Goal: Task Accomplishment & Management: Use online tool/utility

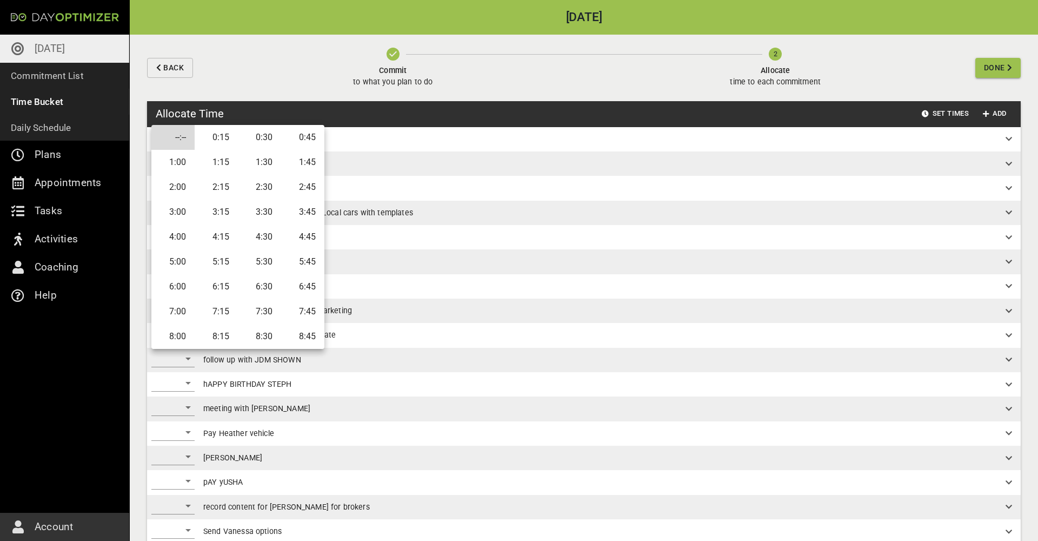
click at [323, 104] on div at bounding box center [519, 270] width 1038 height 541
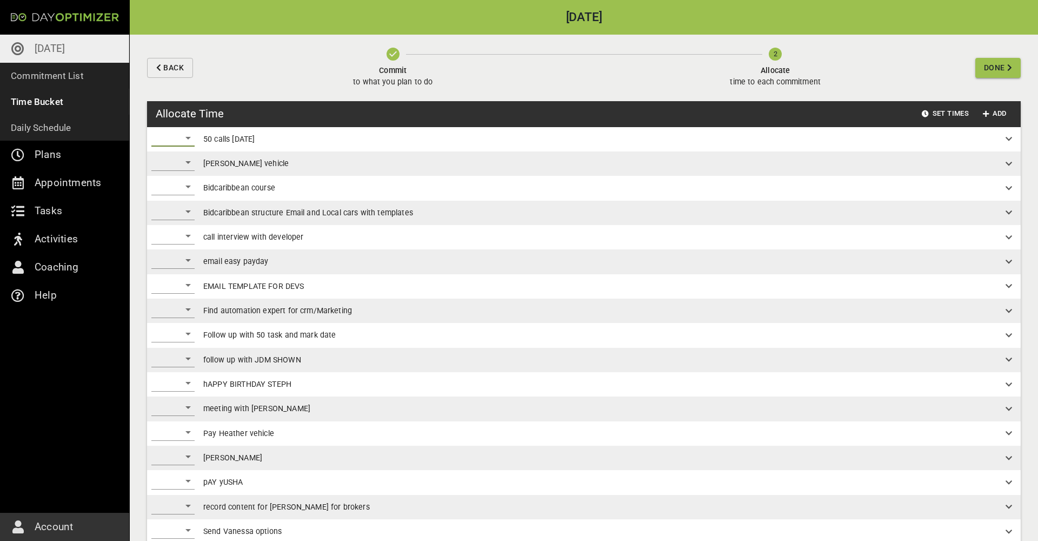
click at [191, 135] on div "​" at bounding box center [172, 137] width 43 height 17
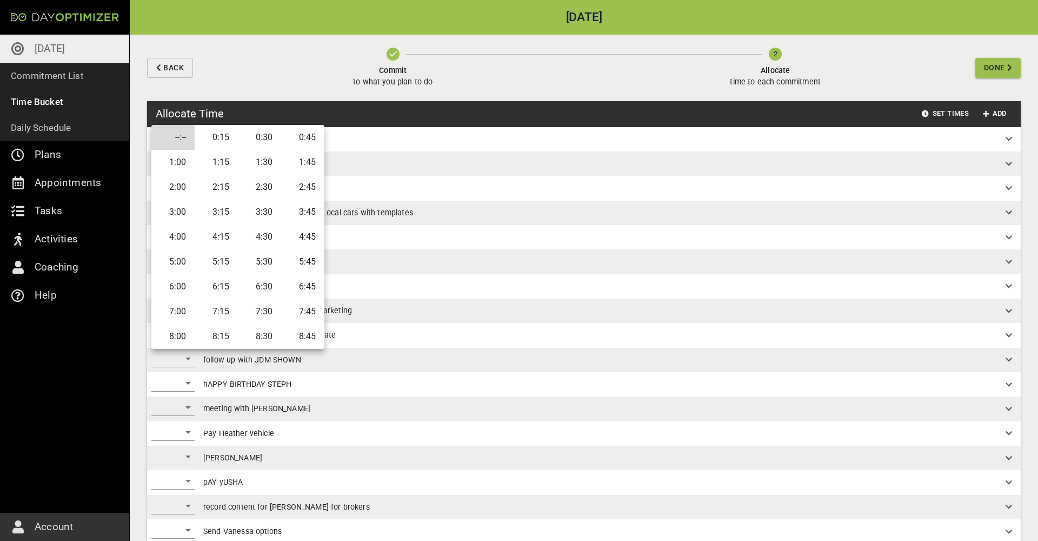
click at [263, 165] on li "1:30" at bounding box center [259, 162] width 43 height 25
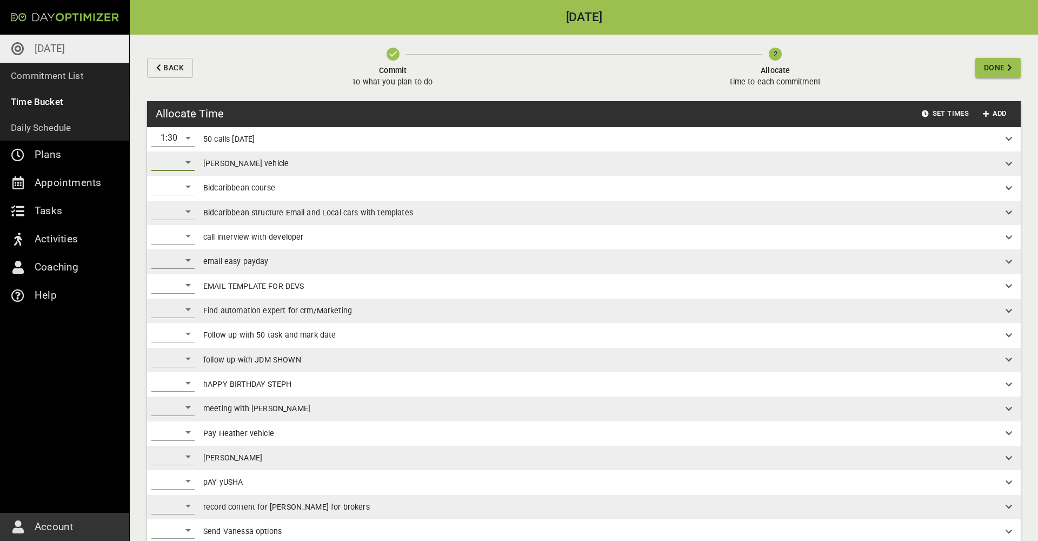
click at [184, 164] on div "​" at bounding box center [172, 162] width 43 height 17
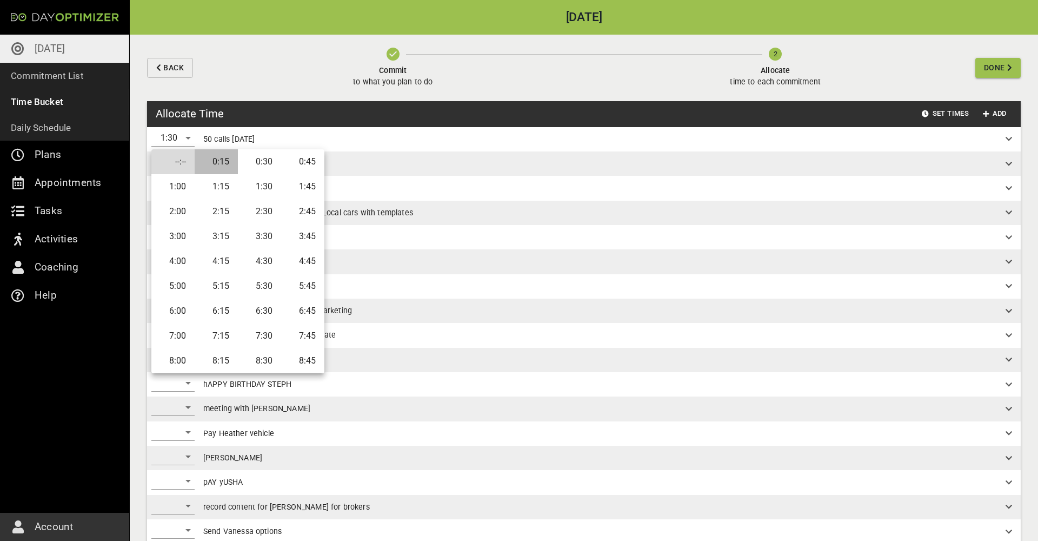
click at [217, 166] on li "0:15" at bounding box center [216, 161] width 43 height 25
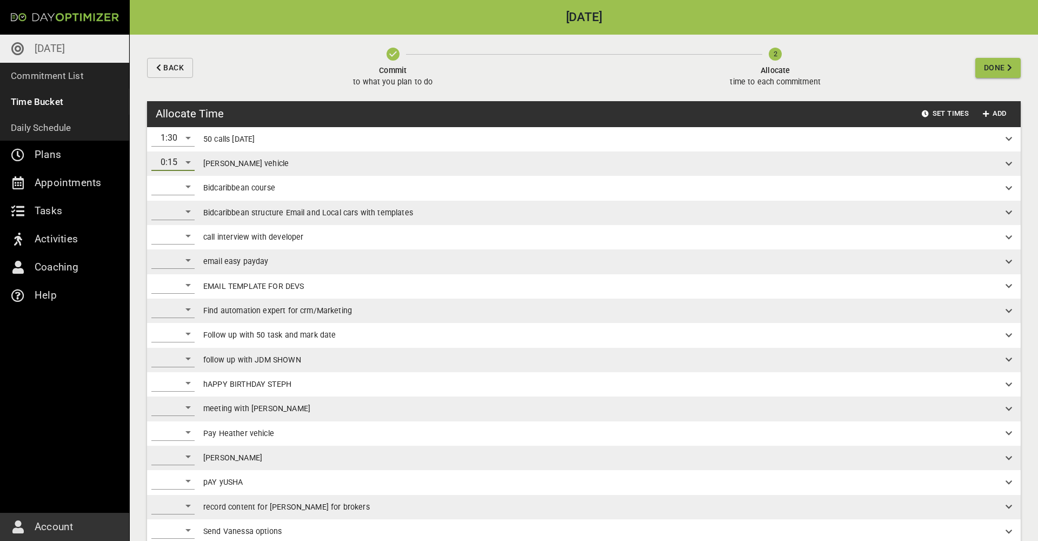
click at [187, 191] on div "​" at bounding box center [172, 186] width 43 height 17
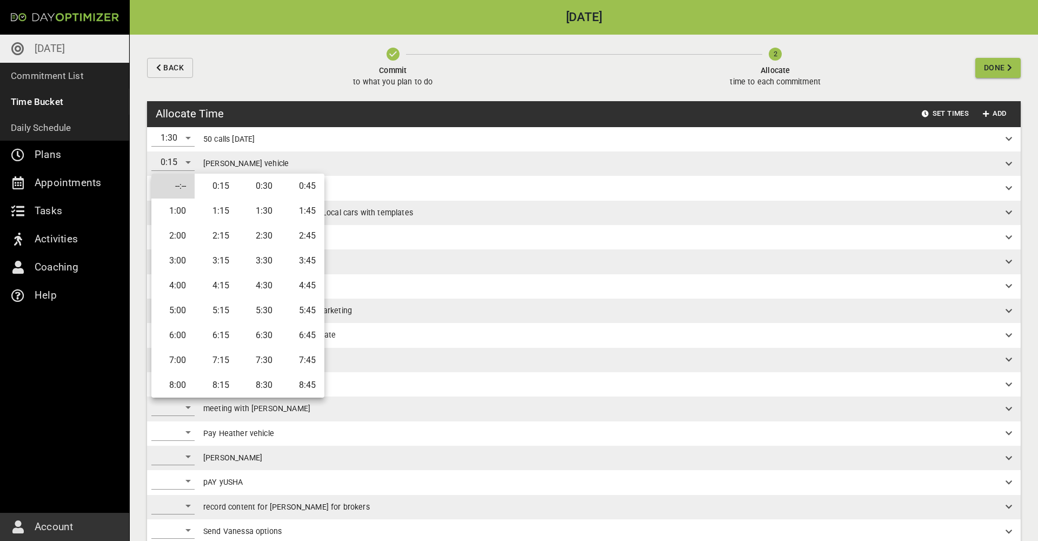
click at [182, 211] on li "1:00" at bounding box center [172, 210] width 43 height 25
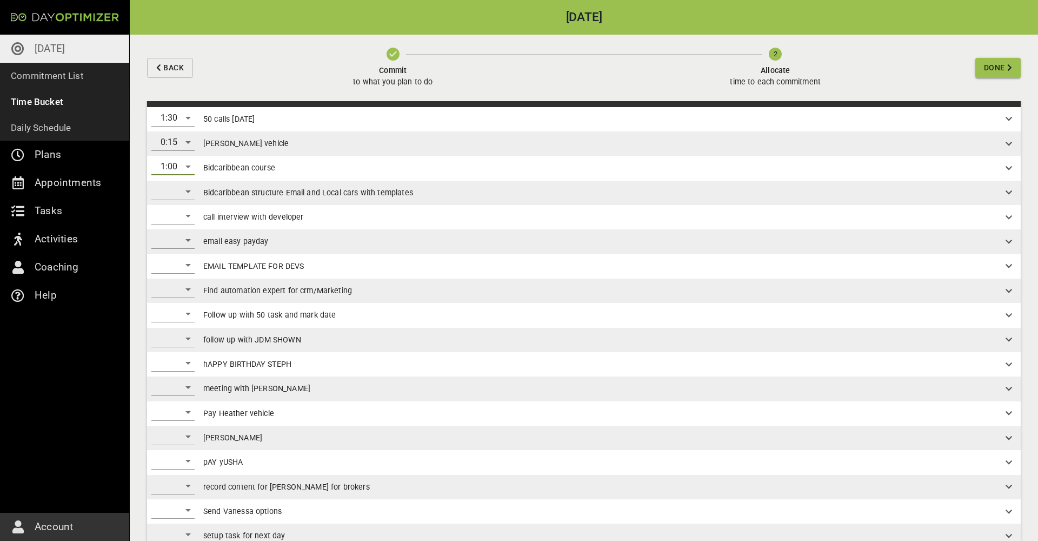
scroll to position [26, 0]
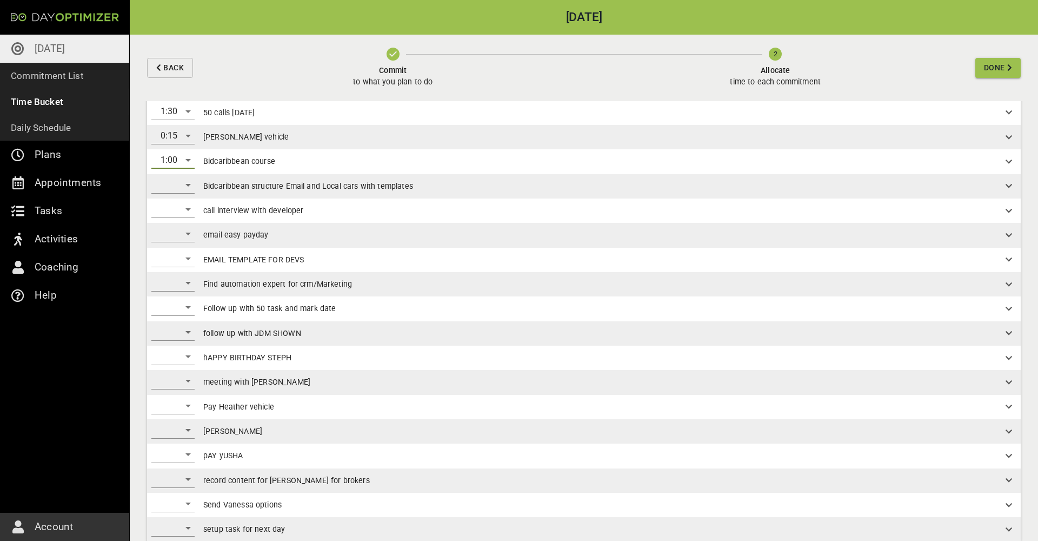
click at [181, 187] on div "​" at bounding box center [172, 184] width 43 height 17
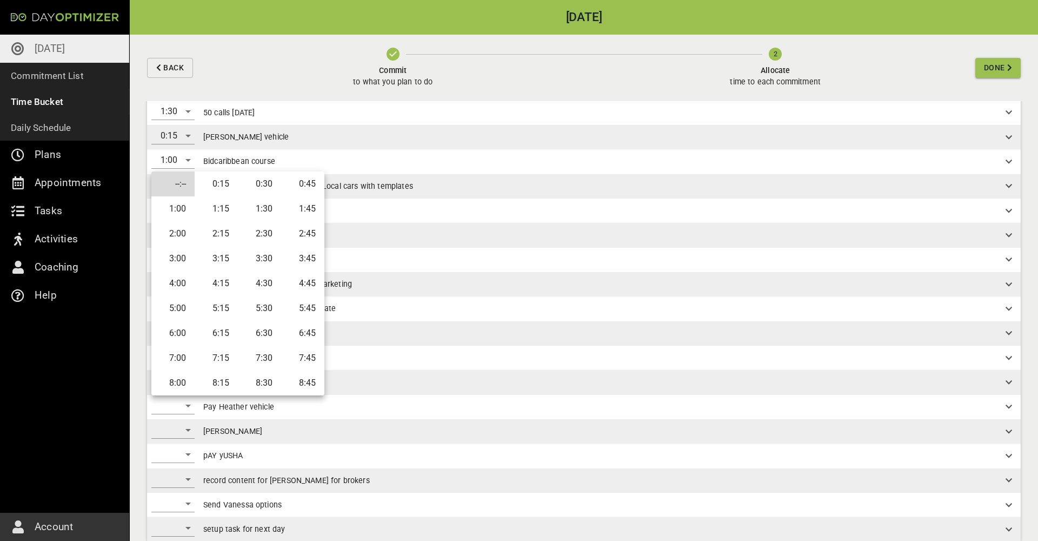
click at [177, 205] on li "1:00" at bounding box center [172, 208] width 43 height 25
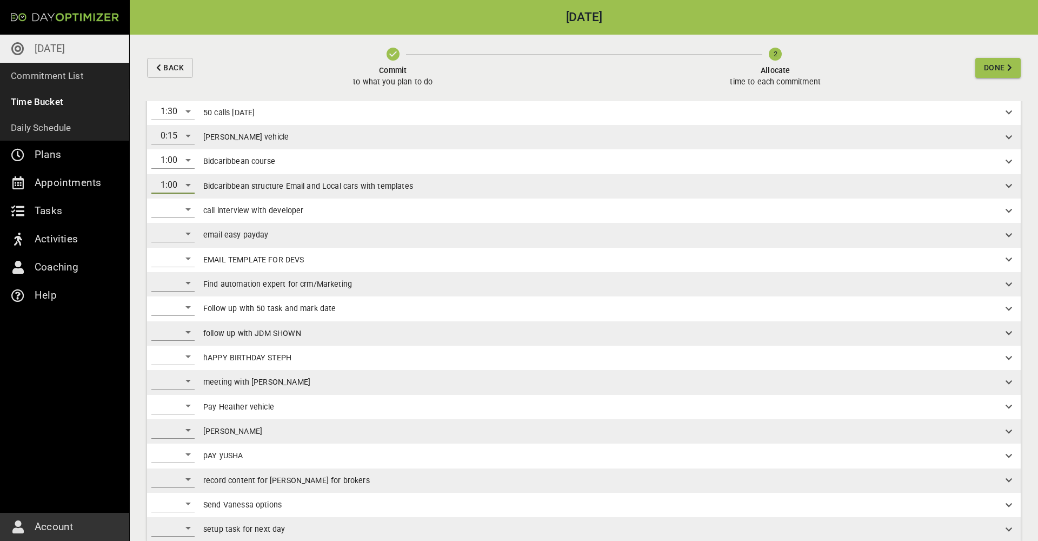
click at [188, 211] on div "​" at bounding box center [172, 209] width 43 height 17
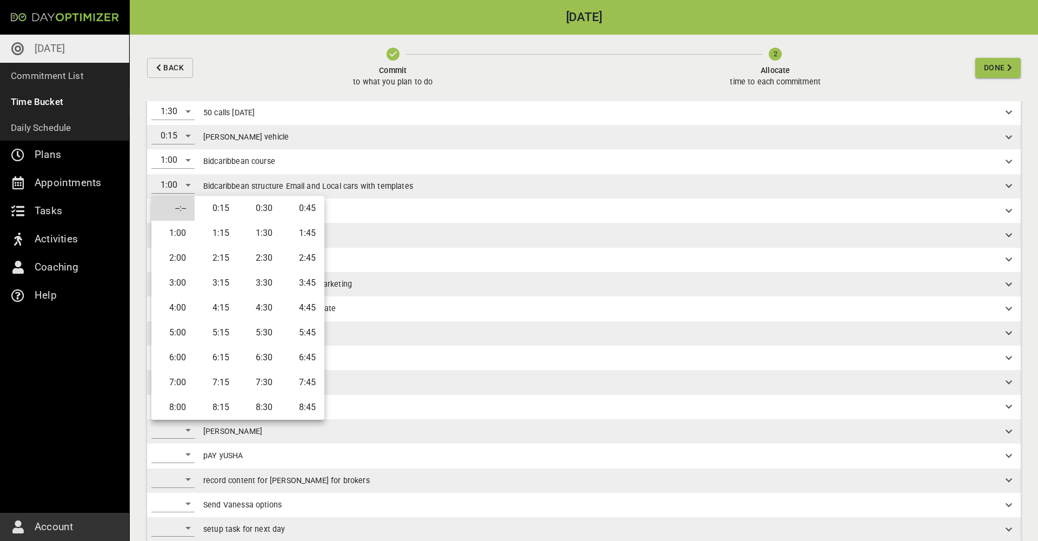
click at [371, 174] on div at bounding box center [519, 270] width 1038 height 541
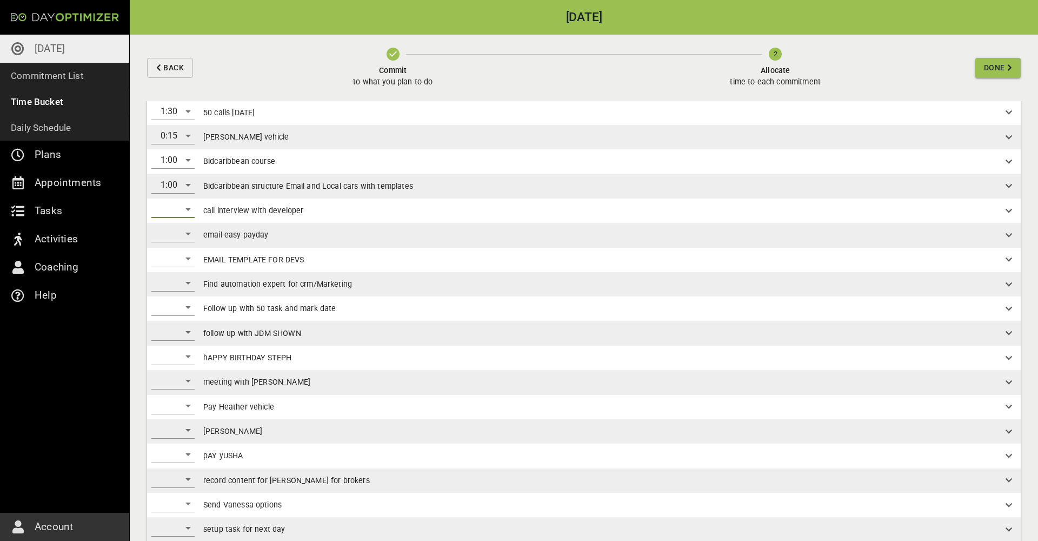
click at [187, 236] on div "​" at bounding box center [172, 233] width 43 height 17
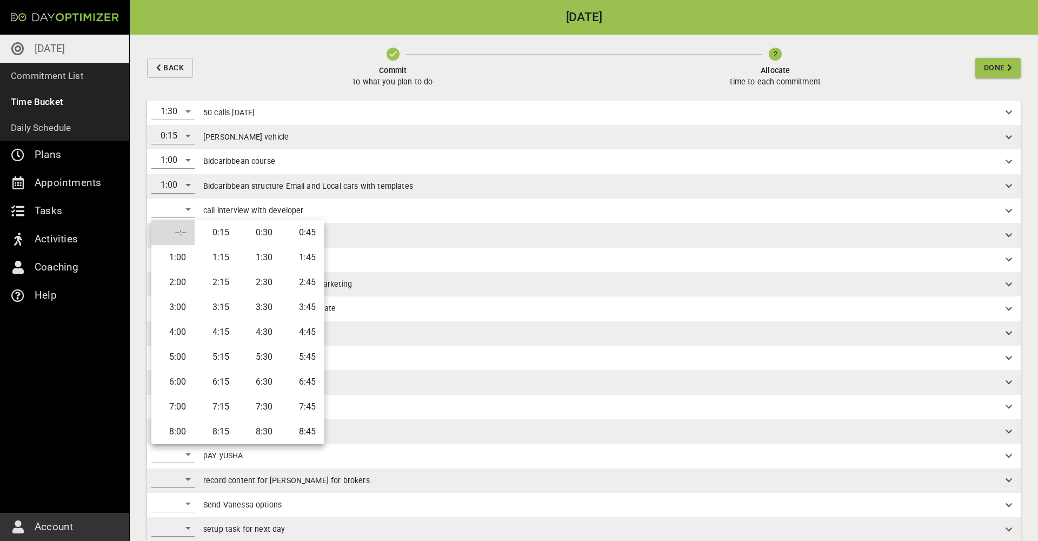
click at [227, 232] on li "0:15" at bounding box center [216, 232] width 43 height 25
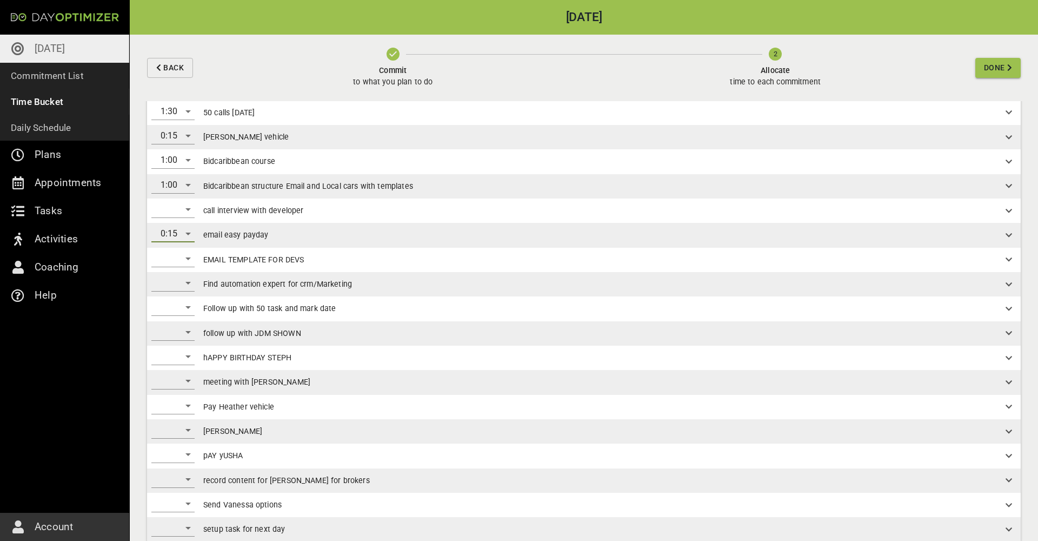
click at [181, 261] on div "​" at bounding box center [172, 258] width 43 height 17
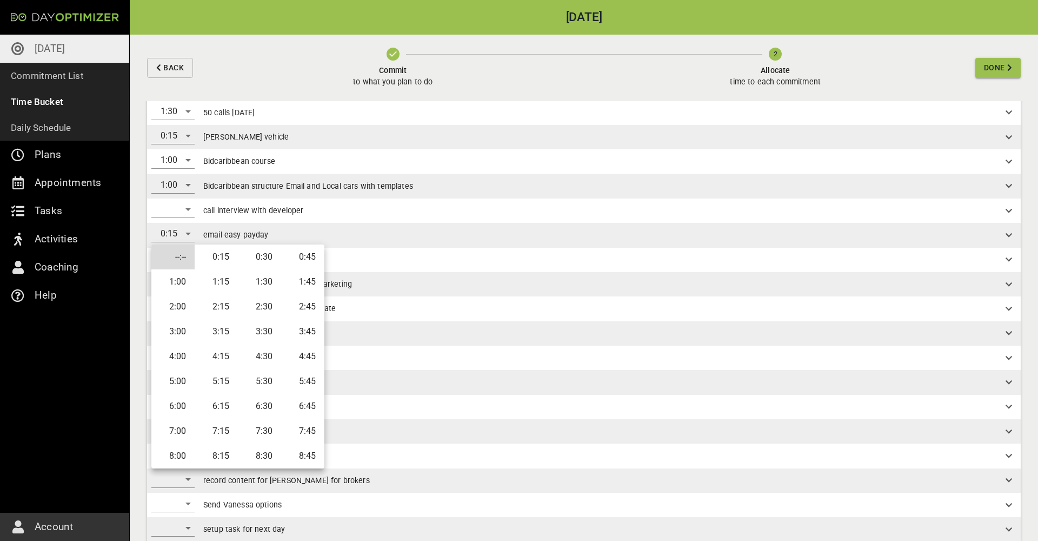
click at [303, 258] on li "0:45" at bounding box center [302, 256] width 43 height 25
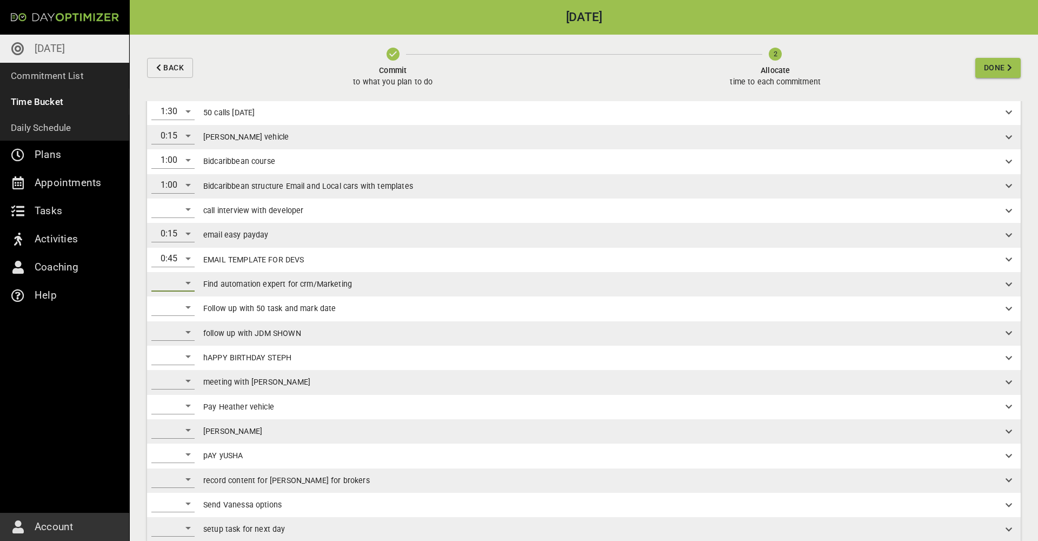
click at [187, 284] on div "​" at bounding box center [172, 282] width 43 height 17
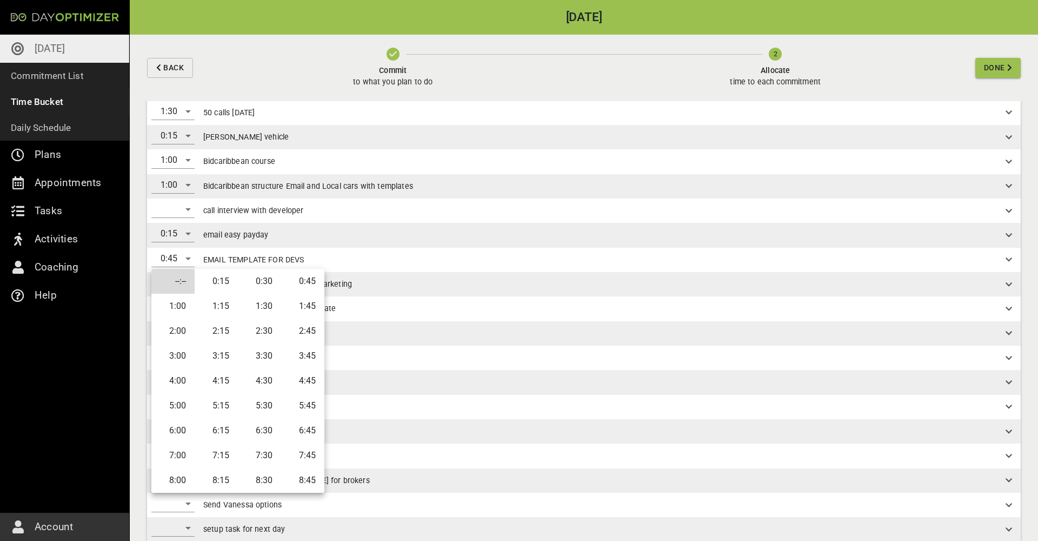
click at [301, 286] on li "0:45" at bounding box center [302, 281] width 43 height 25
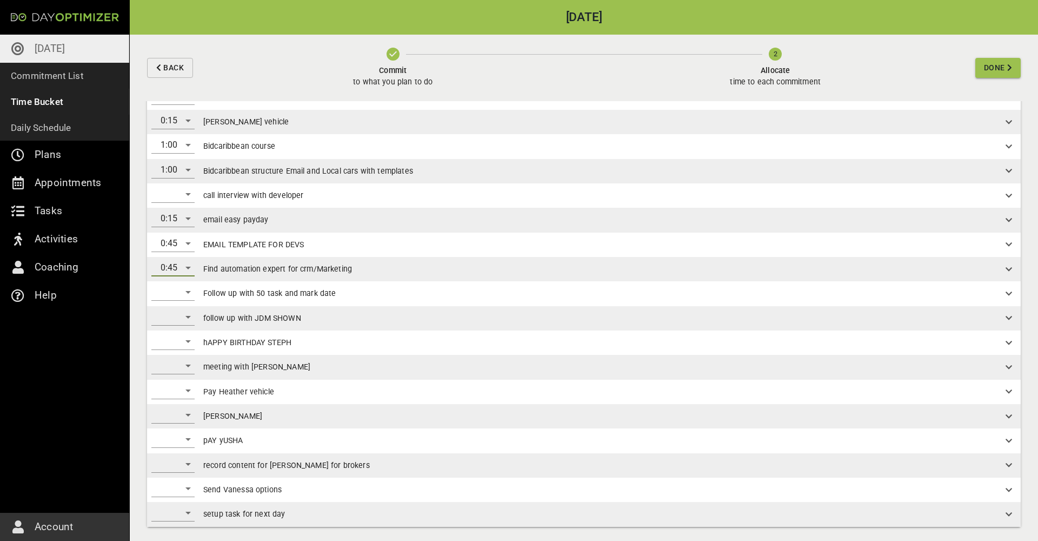
scroll to position [41, 0]
click at [187, 296] on div "​" at bounding box center [172, 292] width 43 height 17
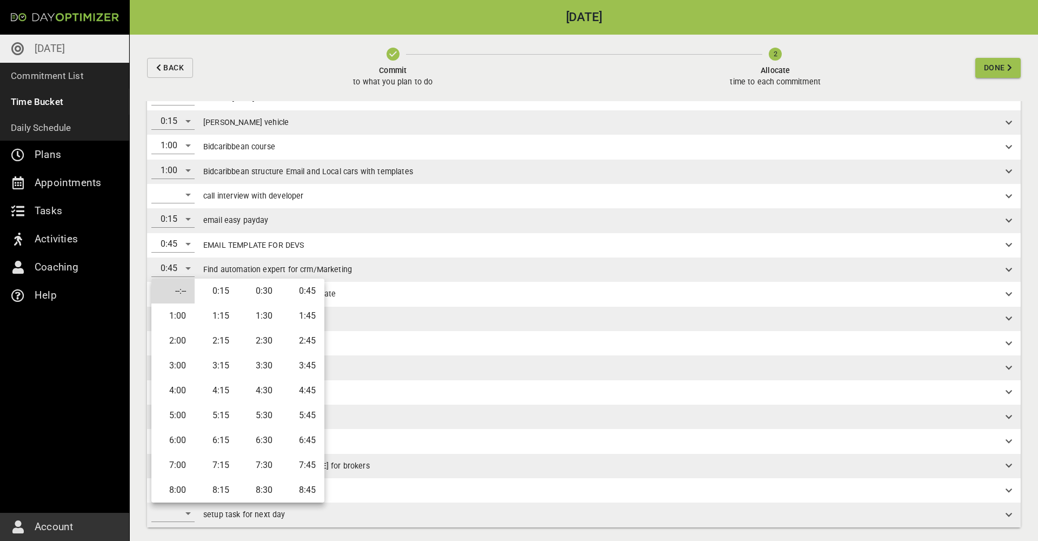
click at [183, 316] on li "1:00" at bounding box center [172, 315] width 43 height 25
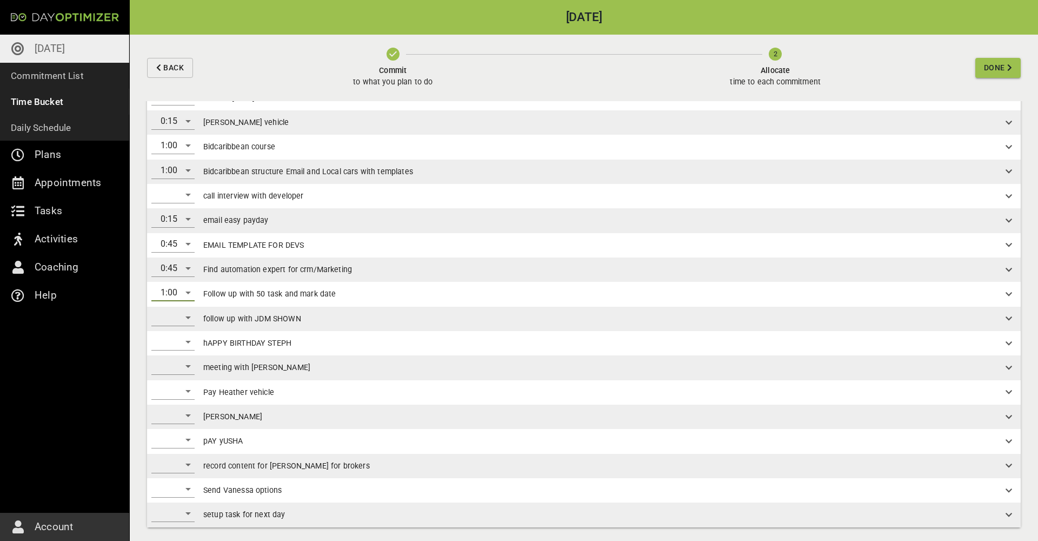
click at [183, 316] on div "​" at bounding box center [172, 317] width 43 height 17
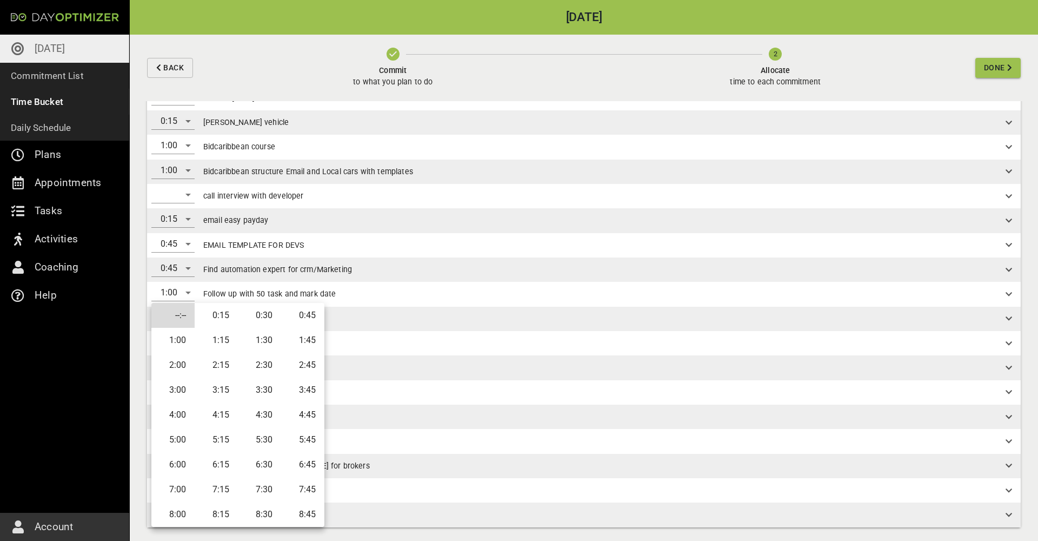
click at [250, 315] on li "0:30" at bounding box center [259, 315] width 43 height 25
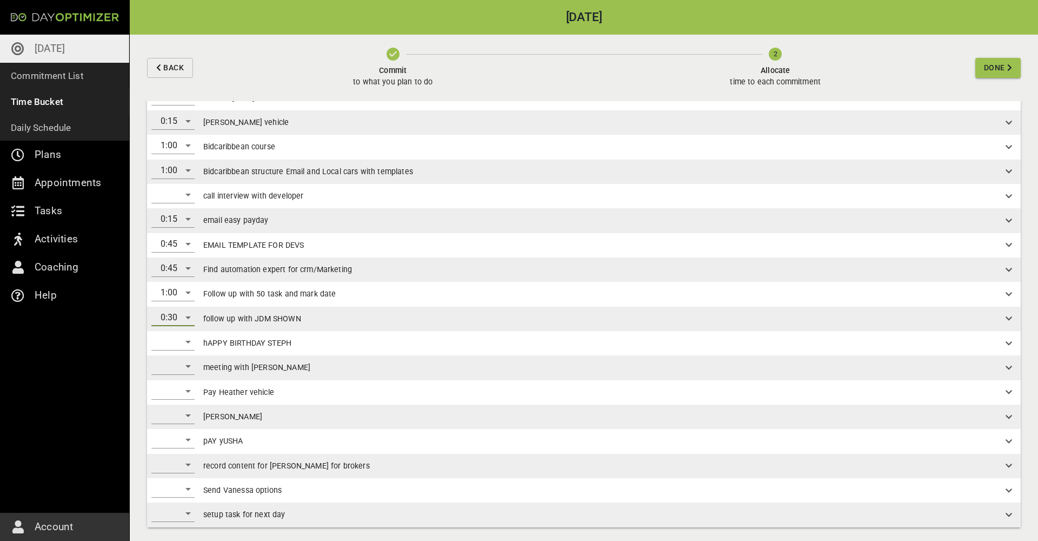
scroll to position [0, 0]
click at [189, 367] on div "​" at bounding box center [172, 365] width 43 height 17
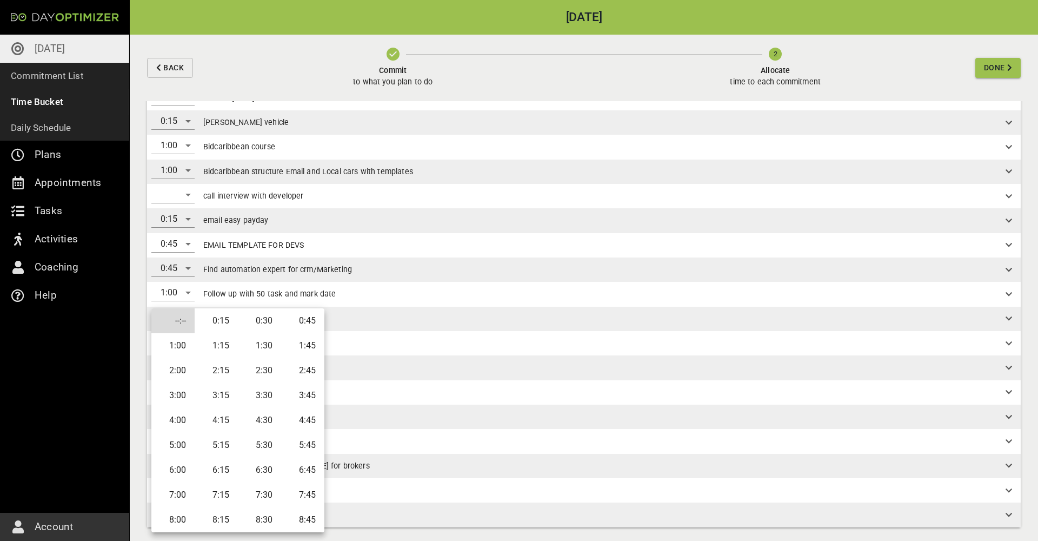
click at [272, 322] on li "0:30" at bounding box center [259, 320] width 43 height 25
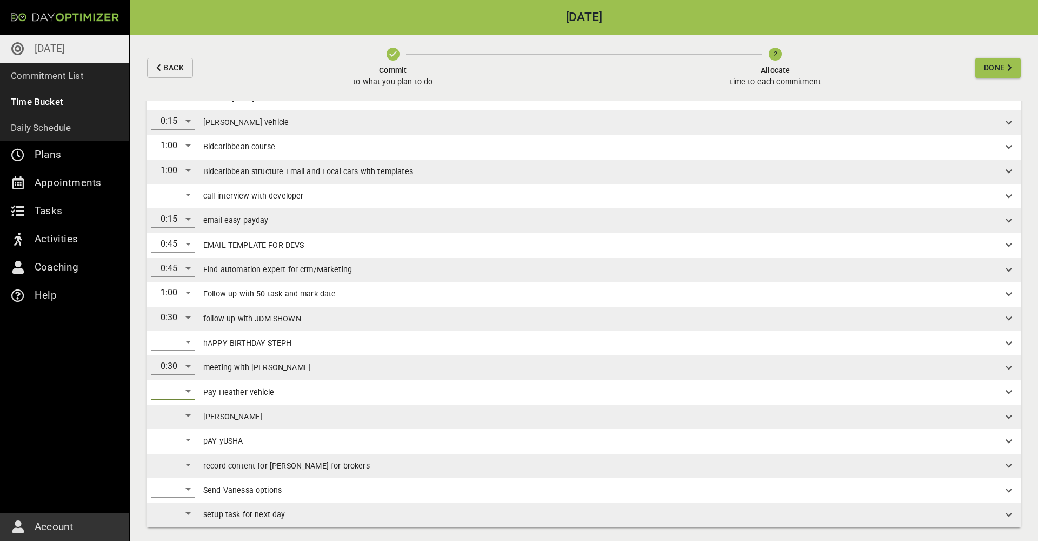
click at [181, 389] on div "​" at bounding box center [172, 390] width 43 height 17
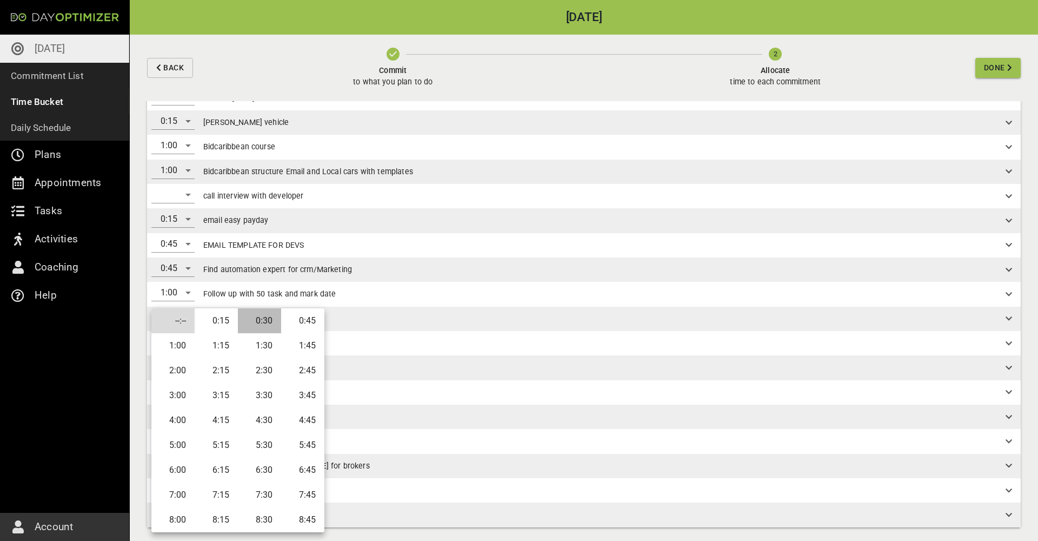
click at [270, 319] on li "0:30" at bounding box center [259, 320] width 43 height 25
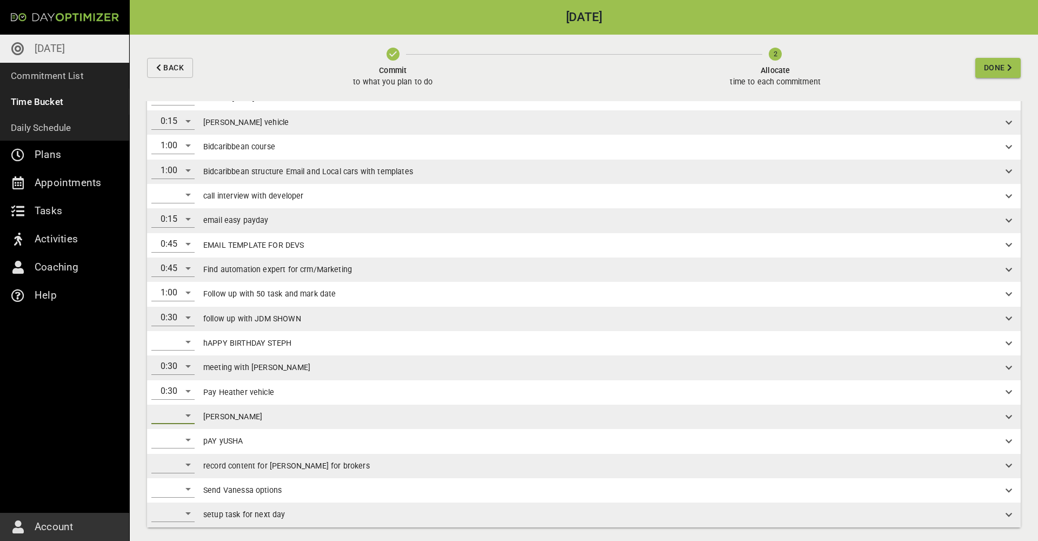
click at [181, 415] on div "​" at bounding box center [172, 415] width 43 height 17
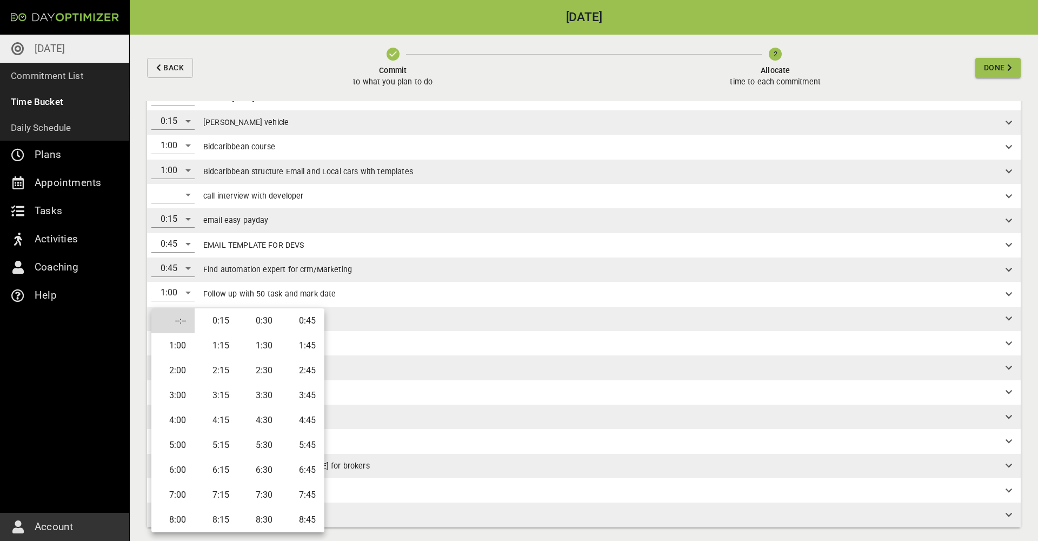
click at [224, 321] on li "0:15" at bounding box center [216, 320] width 43 height 25
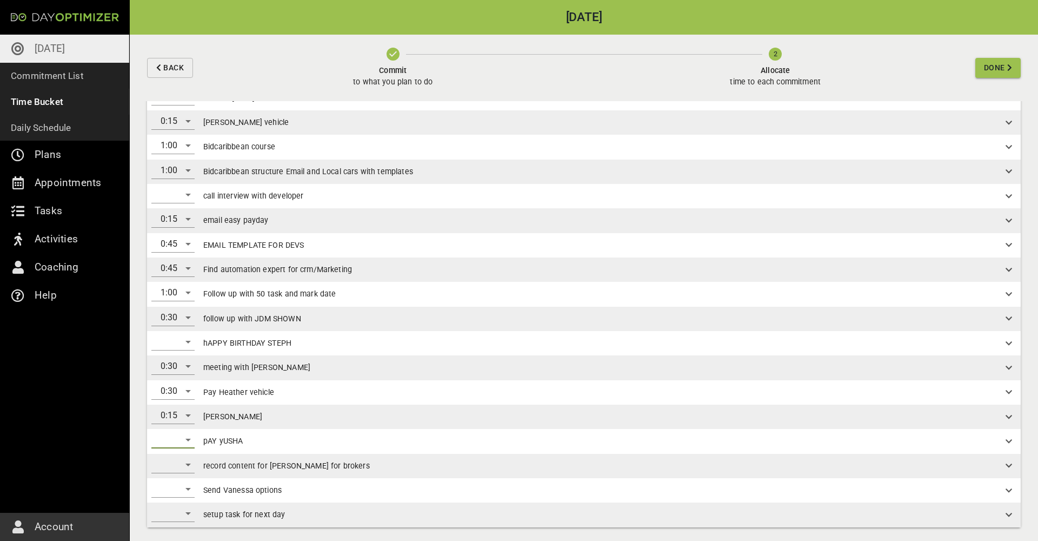
click at [189, 438] on div "​" at bounding box center [172, 439] width 43 height 17
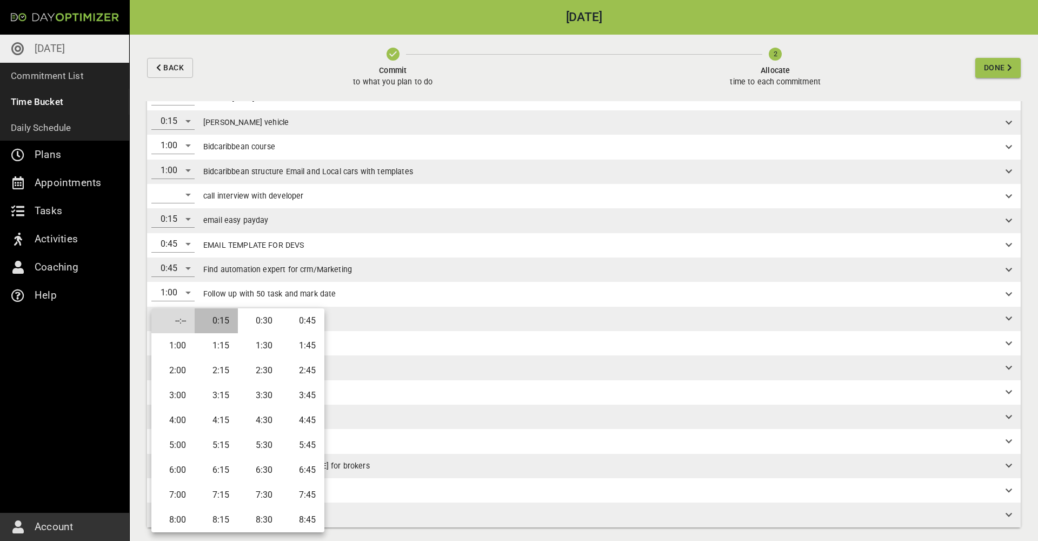
click at [231, 320] on li "0:15" at bounding box center [216, 320] width 43 height 25
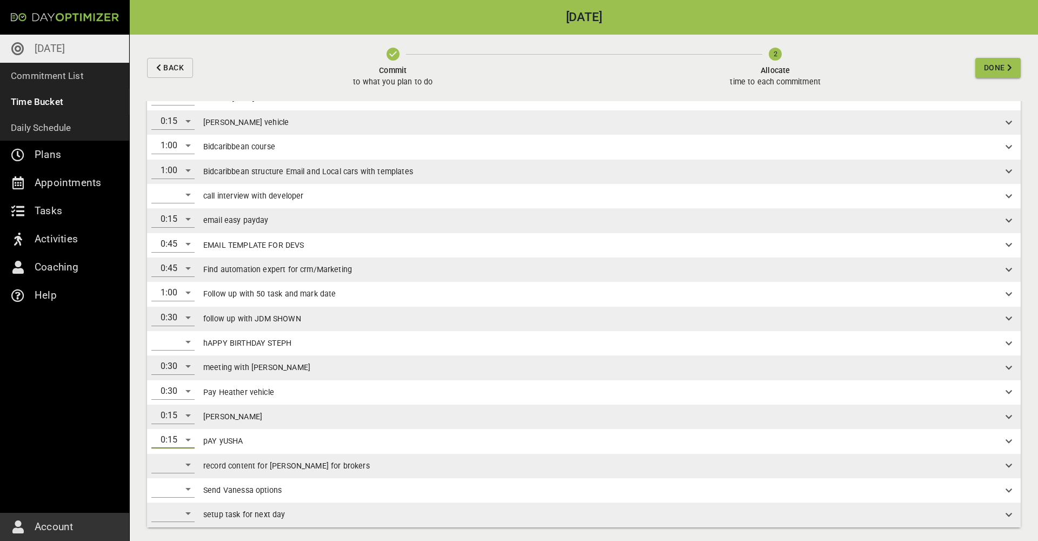
click at [182, 464] on div "​" at bounding box center [172, 464] width 43 height 17
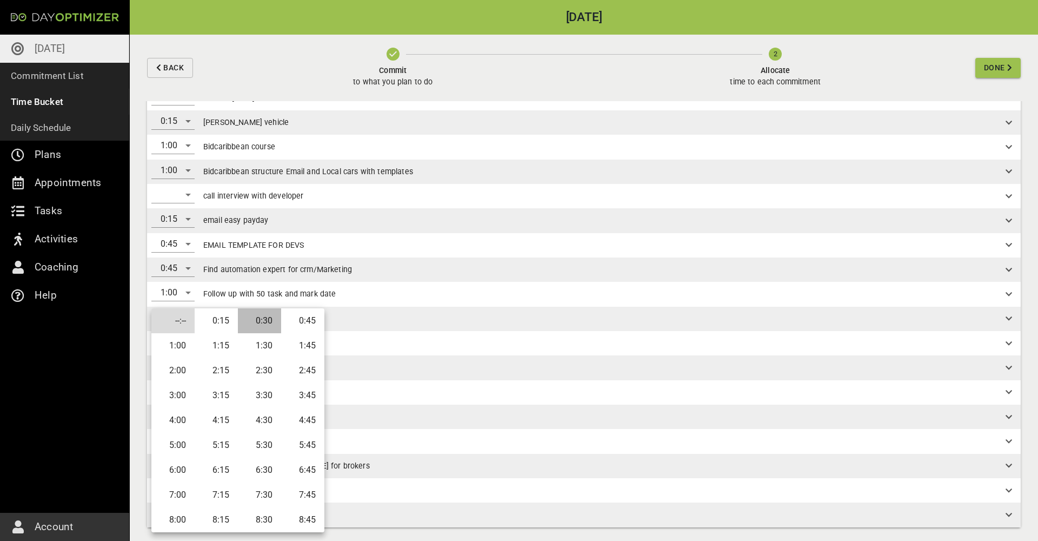
click at [261, 316] on li "0:30" at bounding box center [259, 320] width 43 height 25
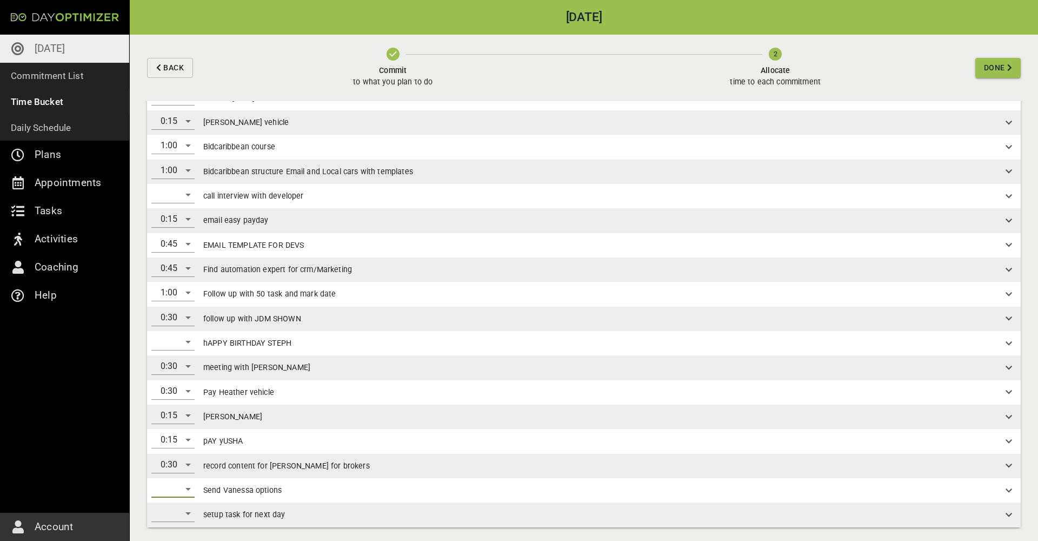
click at [185, 488] on div "​" at bounding box center [172, 488] width 43 height 17
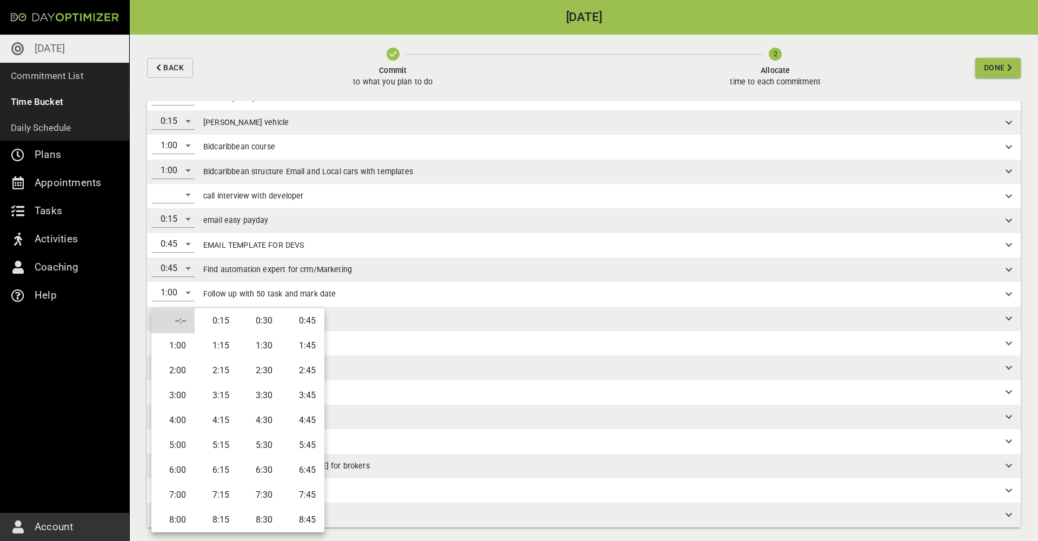
click at [264, 321] on li "0:30" at bounding box center [259, 320] width 43 height 25
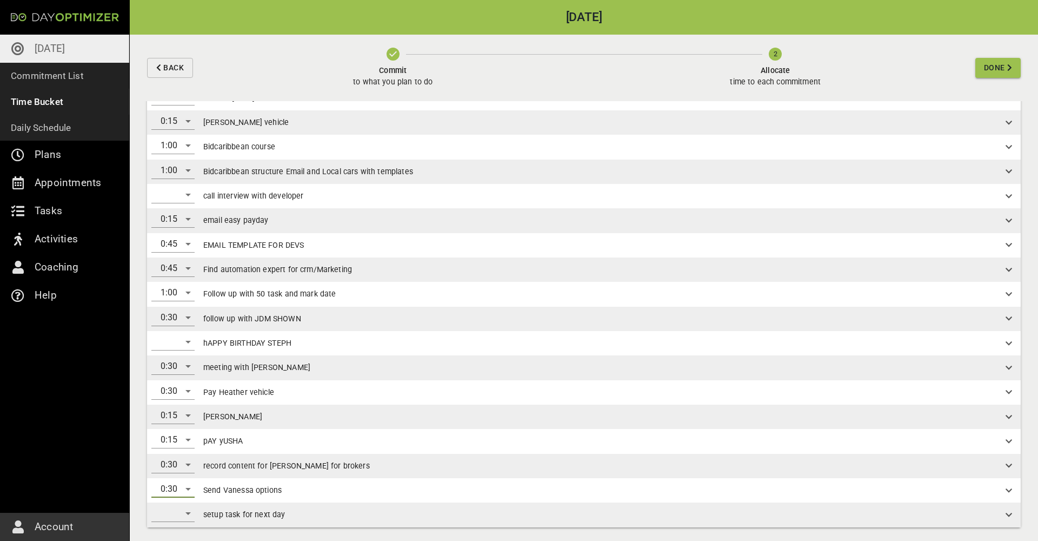
click at [181, 511] on div "​" at bounding box center [172, 512] width 43 height 17
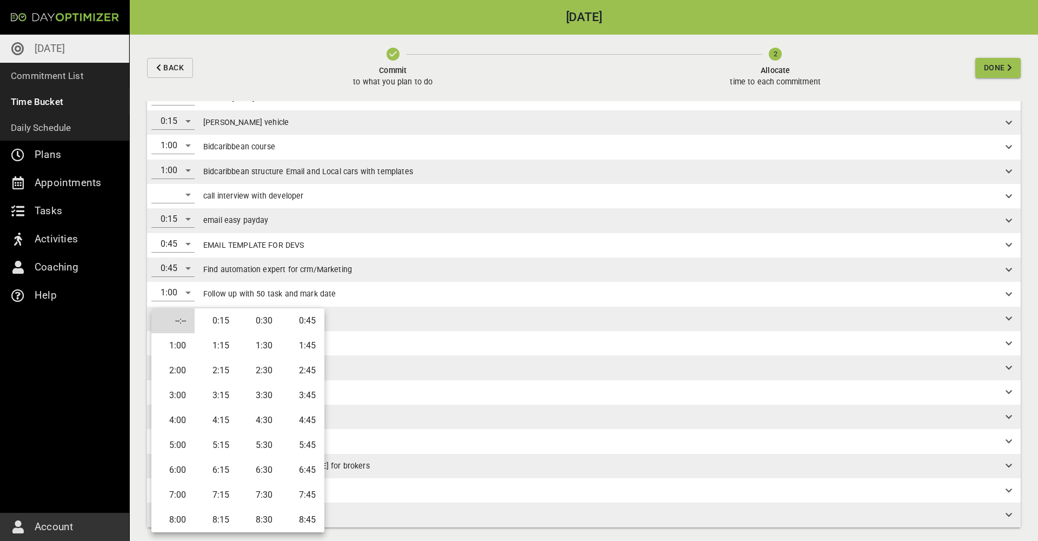
click at [259, 320] on li "0:30" at bounding box center [259, 320] width 43 height 25
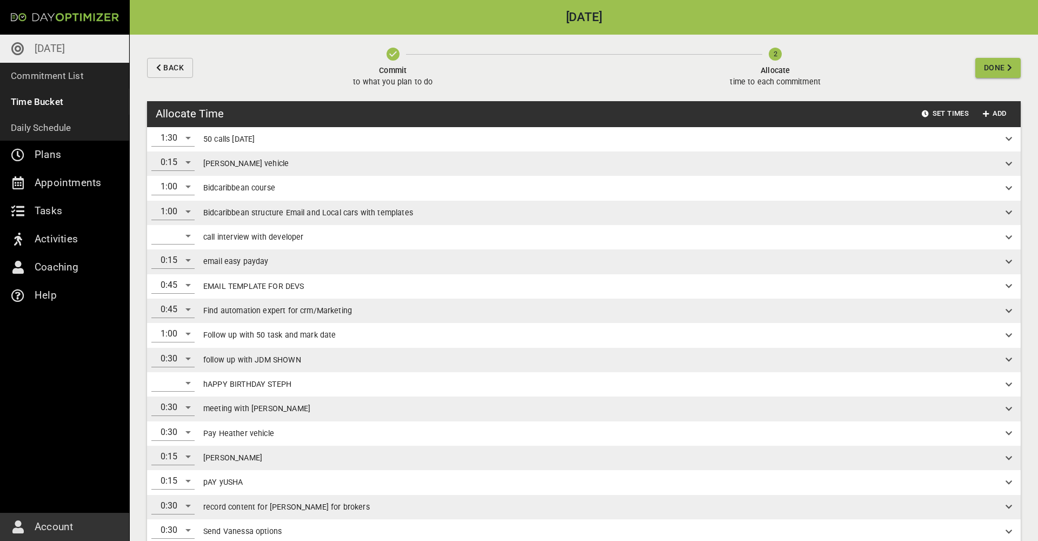
click at [996, 68] on span "Done" at bounding box center [994, 68] width 21 height 14
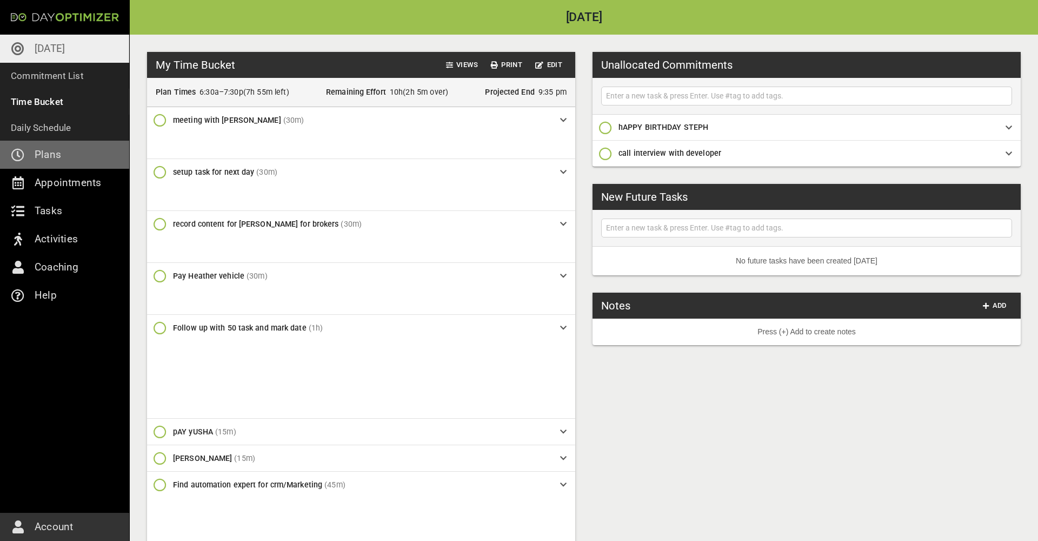
click at [52, 155] on p "Plans" at bounding box center [48, 154] width 26 height 17
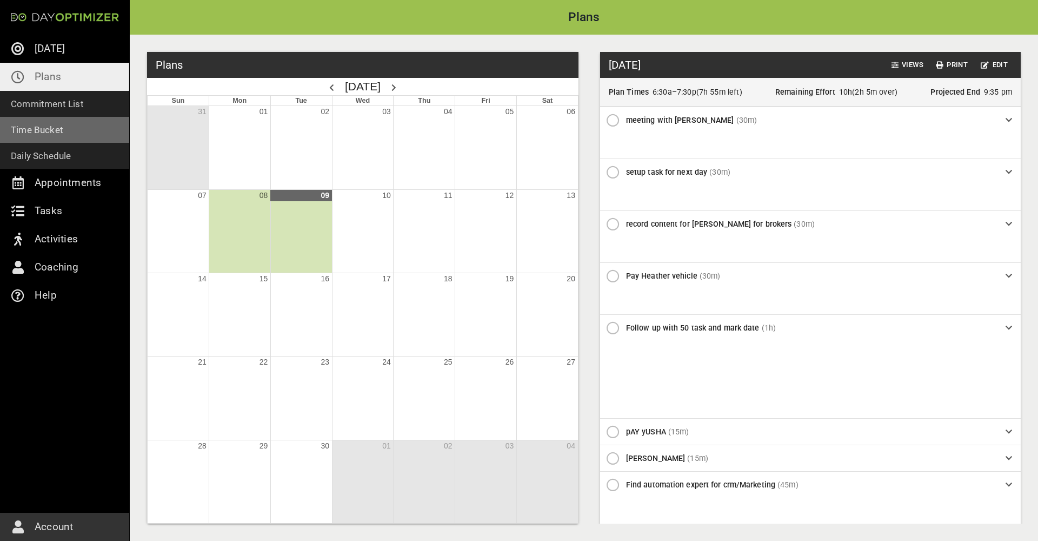
click at [64, 138] on link "Time Bucket" at bounding box center [64, 130] width 129 height 26
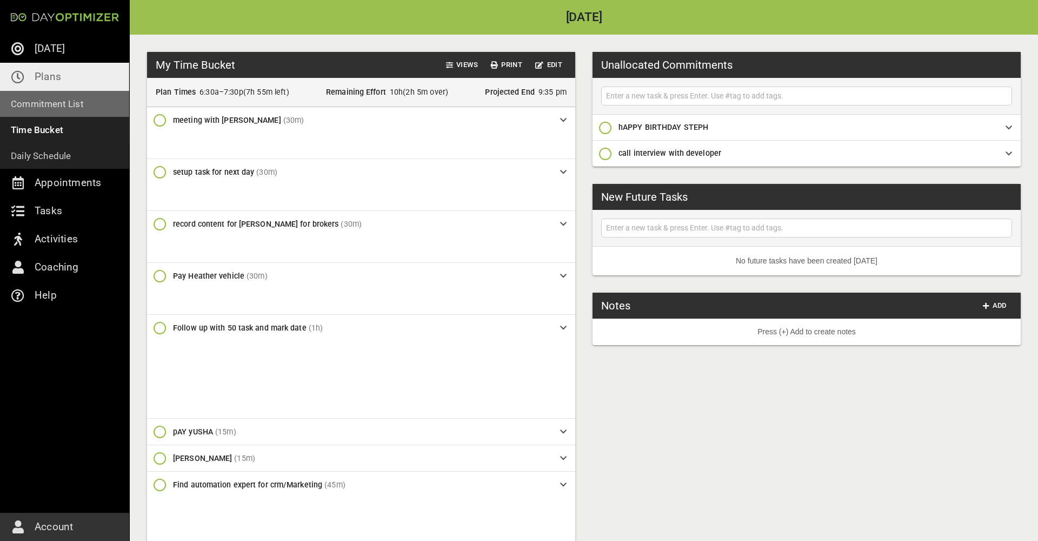
click at [70, 112] on link "Commitment List" at bounding box center [64, 104] width 129 height 26
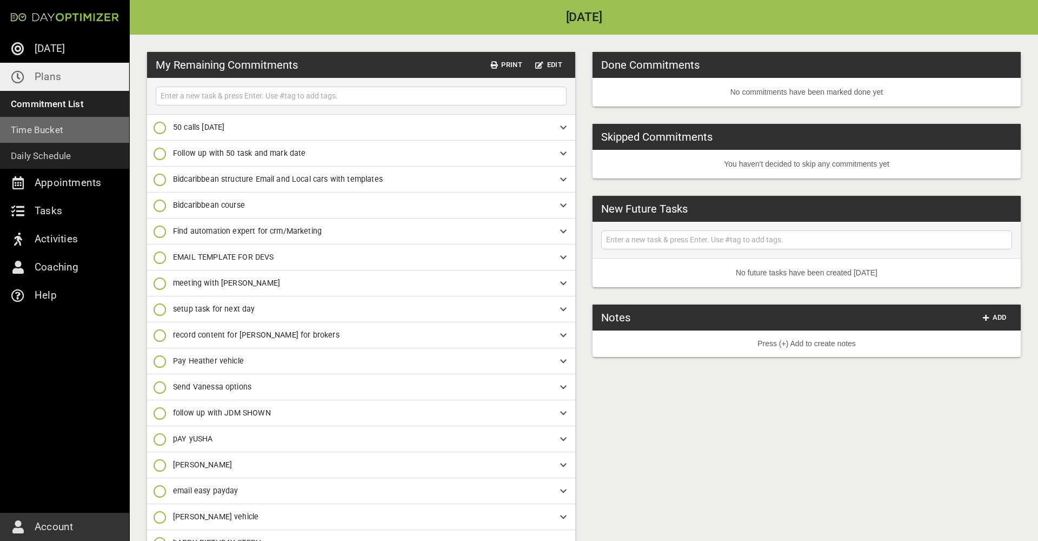
click at [62, 127] on p "Time Bucket" at bounding box center [37, 129] width 52 height 15
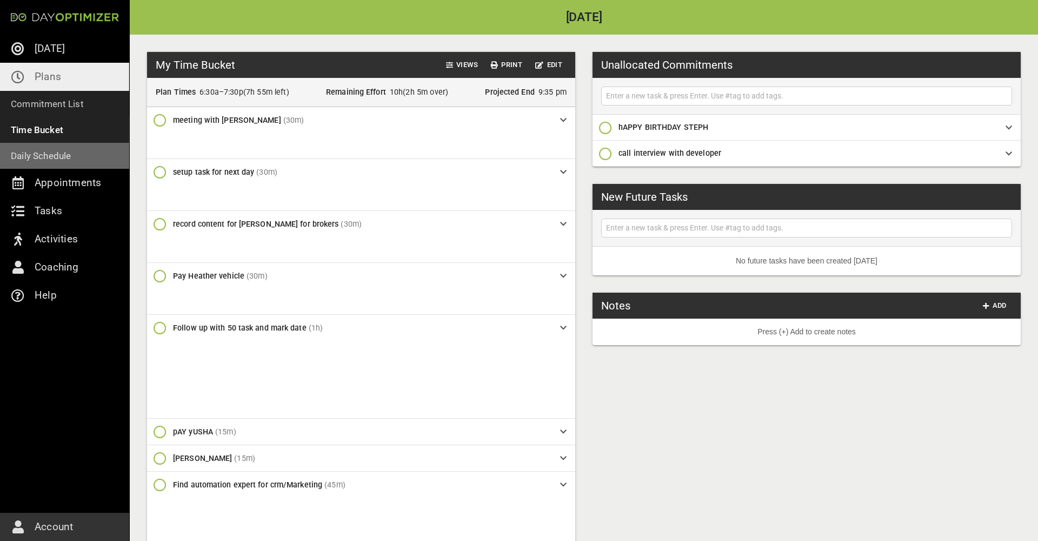
click at [44, 158] on p "Daily Schedule" at bounding box center [41, 155] width 61 height 15
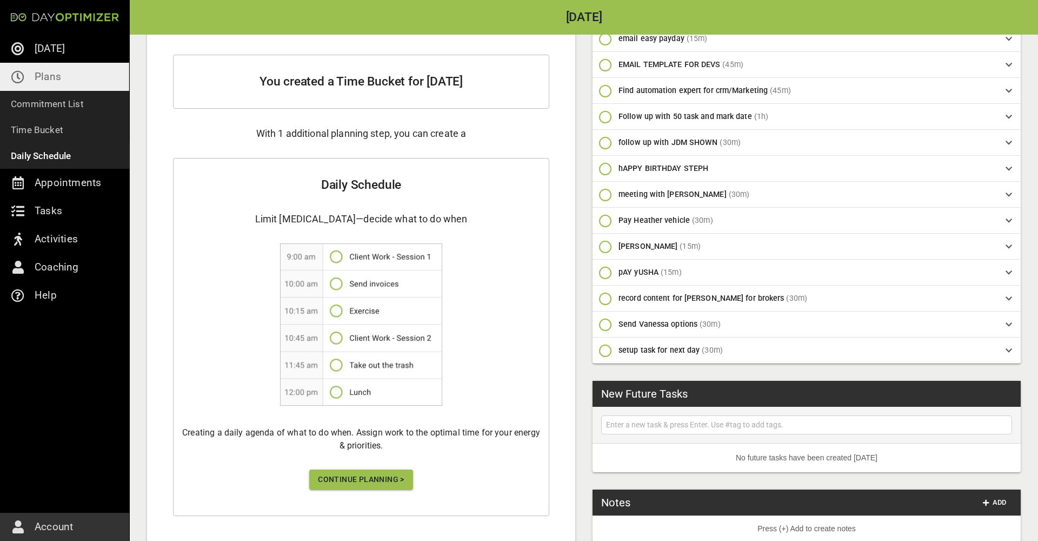
scroll to position [218, 0]
click at [336, 488] on button "Continue Planning >" at bounding box center [361, 480] width 104 height 20
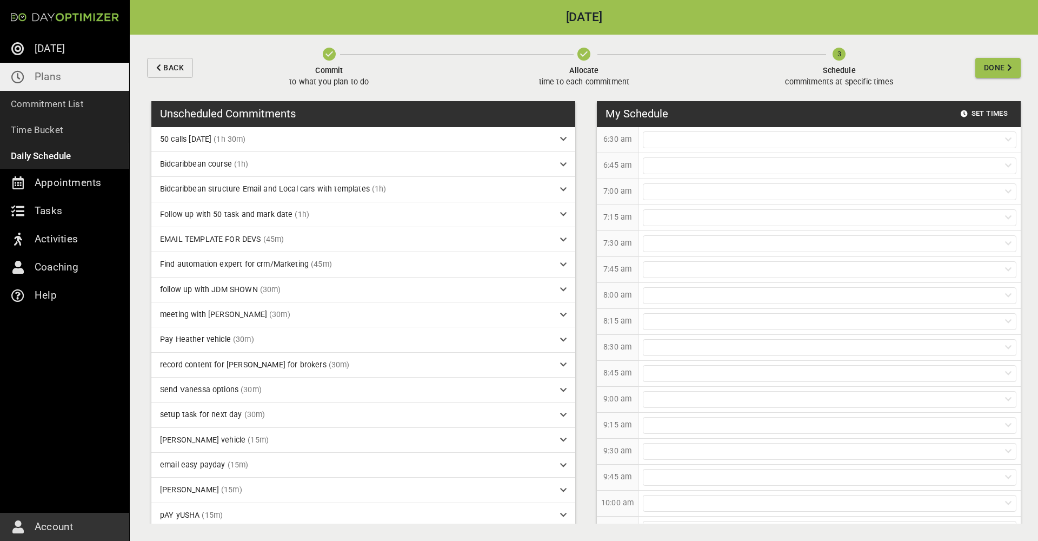
click at [994, 68] on span "Done" at bounding box center [994, 68] width 21 height 14
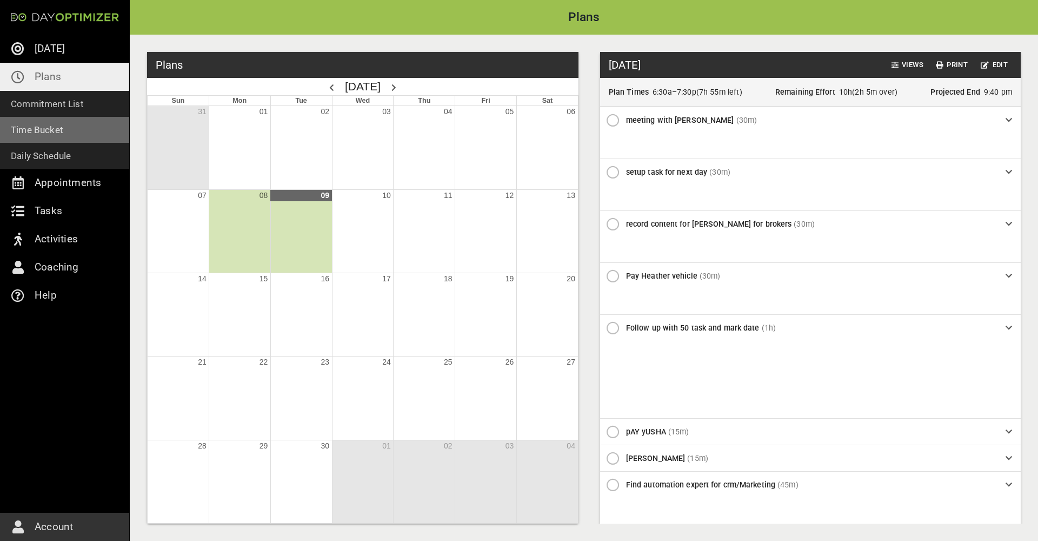
click at [40, 133] on p "Time Bucket" at bounding box center [37, 129] width 52 height 15
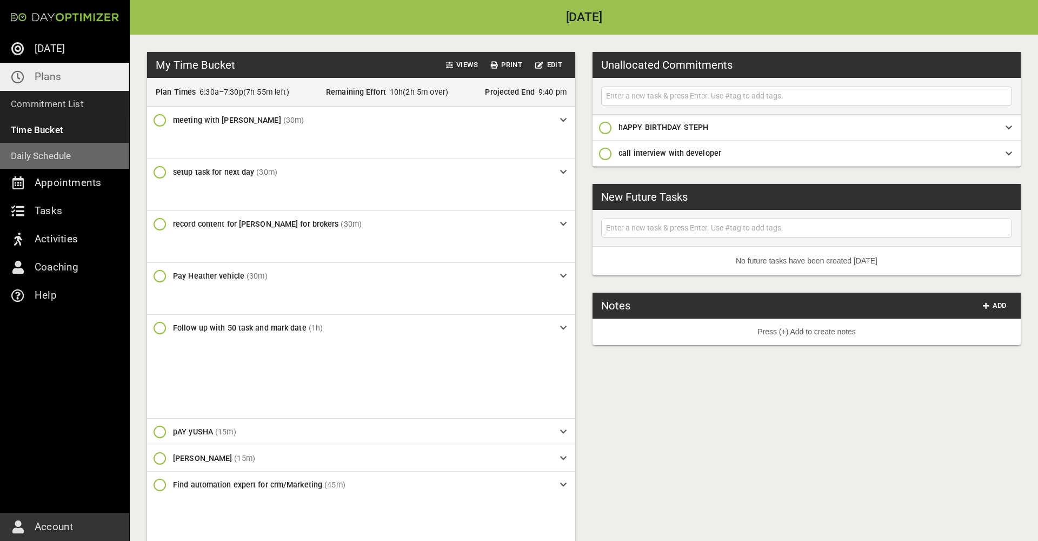
click at [39, 154] on p "Daily Schedule" at bounding box center [41, 155] width 61 height 15
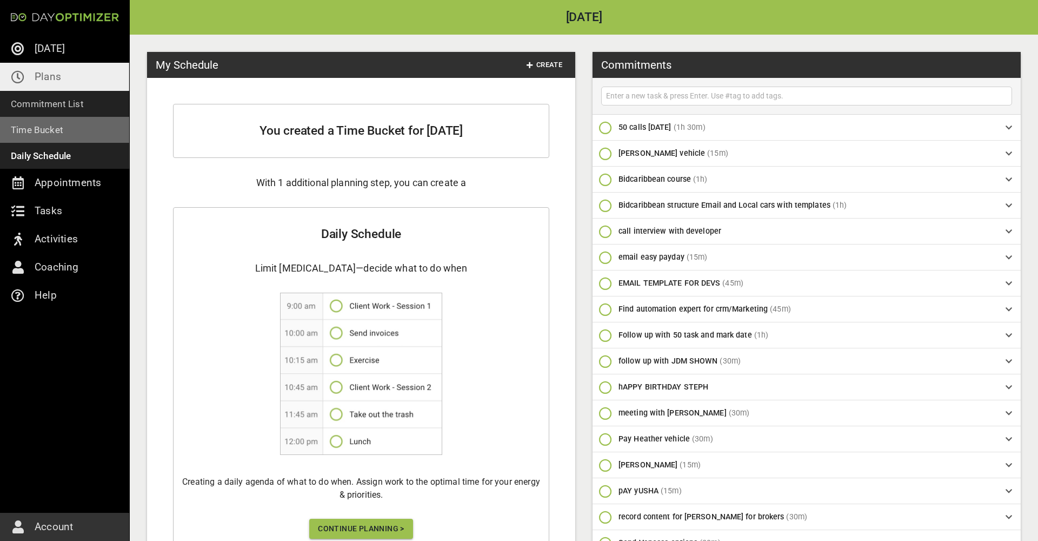
click at [49, 138] on link "Time Bucket" at bounding box center [64, 130] width 129 height 26
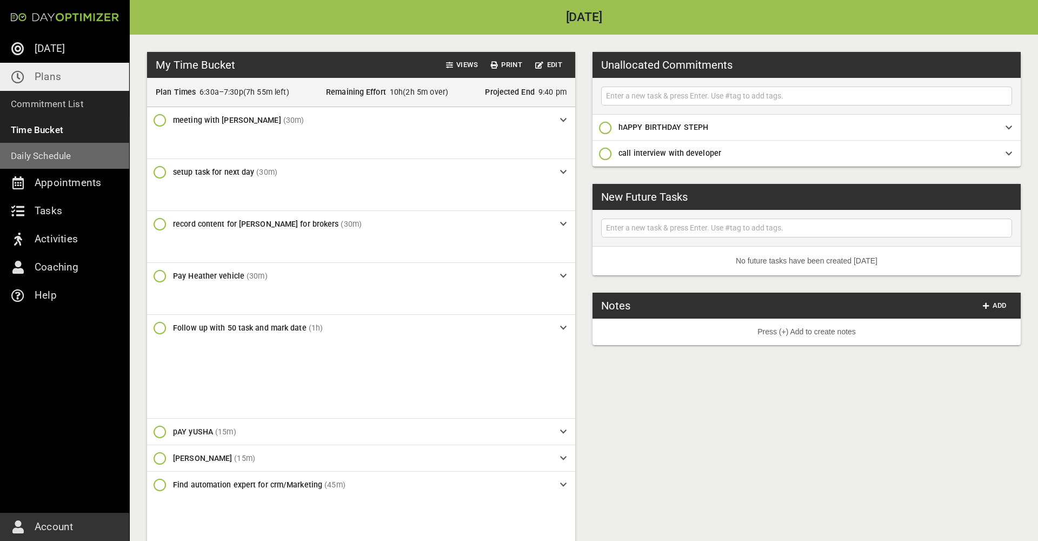
click at [47, 153] on p "Daily Schedule" at bounding box center [41, 155] width 61 height 15
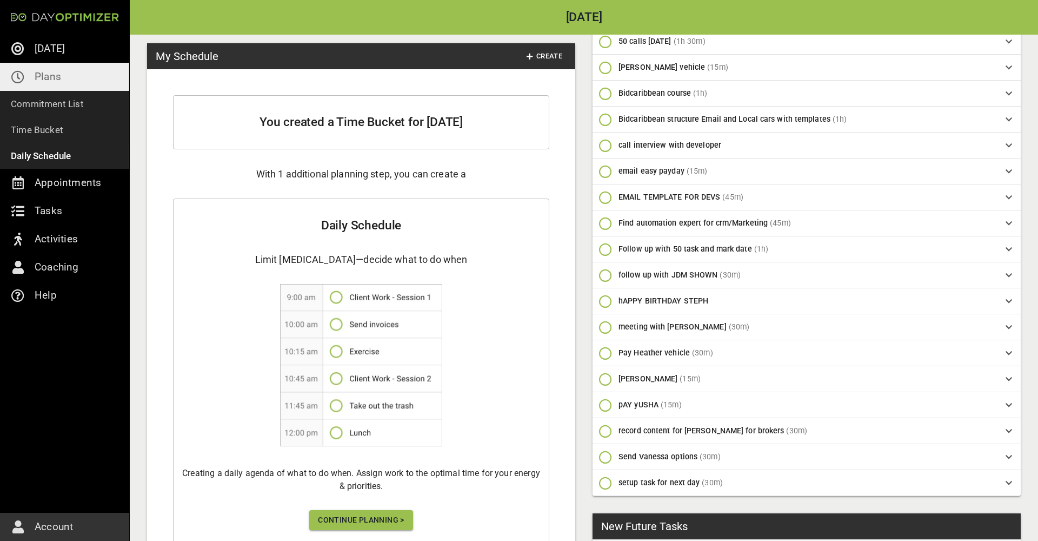
scroll to position [143, 0]
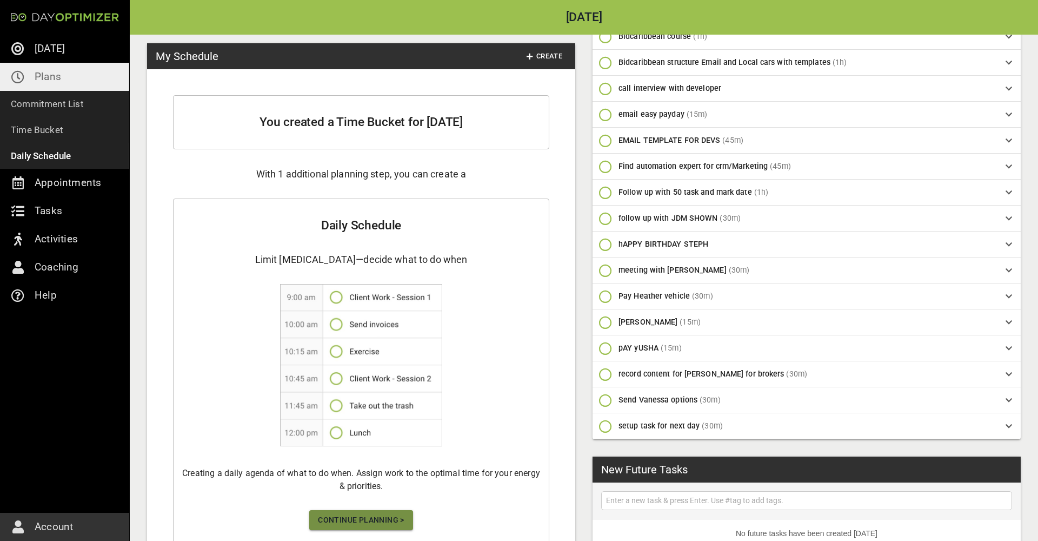
click at [359, 517] on span "Continue Planning >" at bounding box center [361, 520] width 86 height 14
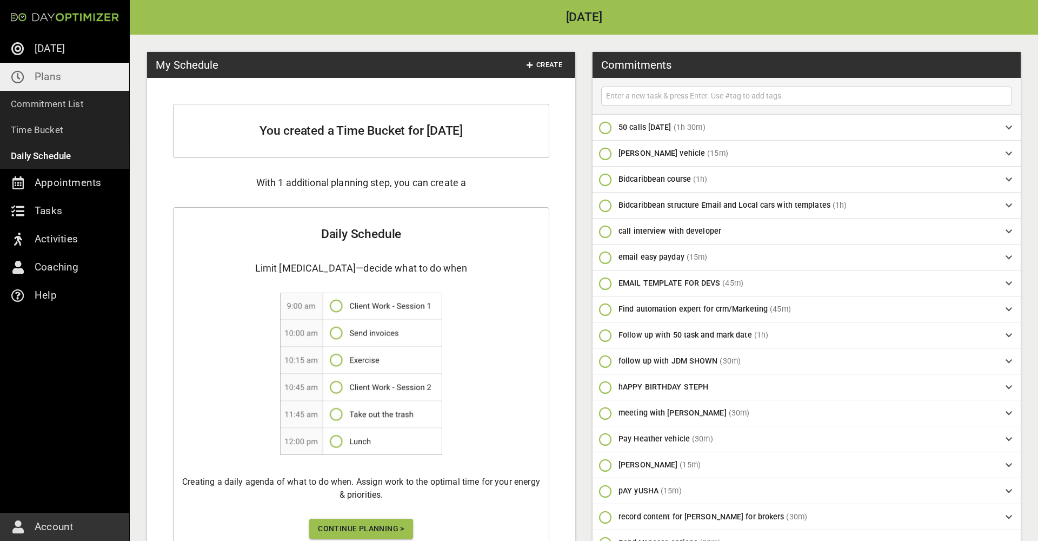
click at [672, 101] on input "text" at bounding box center [806, 96] width 405 height 14
type input "[PERSON_NAME]"
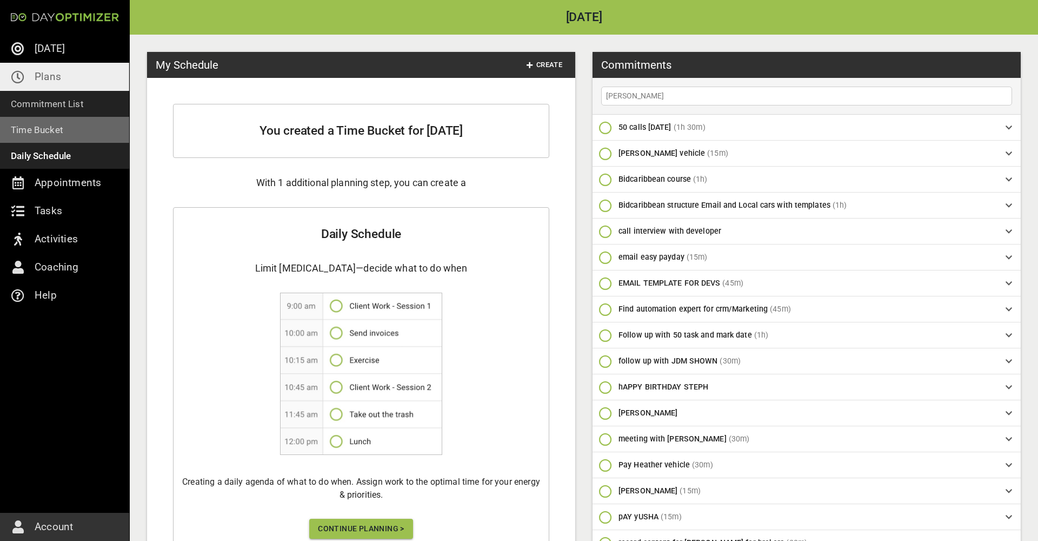
type input "[PERSON_NAME]"
click at [707, 92] on input "[PERSON_NAME]" at bounding box center [806, 96] width 405 height 14
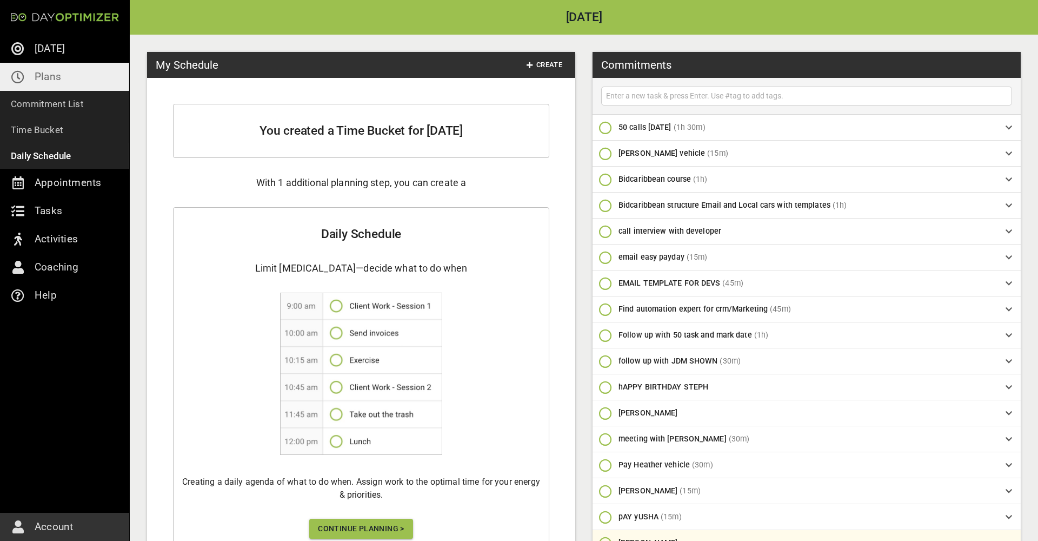
scroll to position [15, 0]
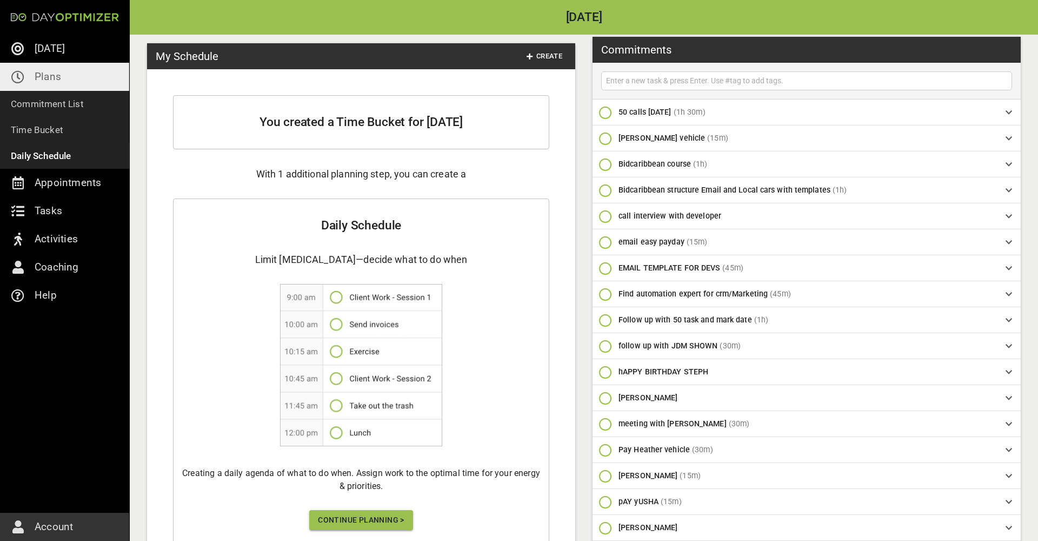
click at [380, 524] on span "Continue Planning >" at bounding box center [361, 520] width 86 height 14
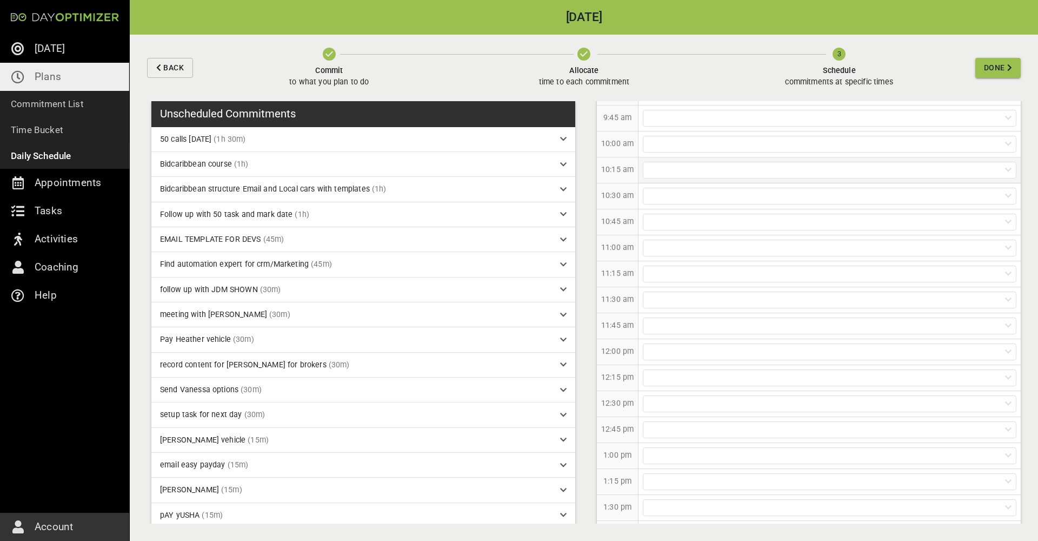
scroll to position [384, 0]
click at [660, 350] on div at bounding box center [830, 352] width 374 height 17
click at [752, 497] on p "[PERSON_NAME] (no time estimation--cannot schedule)" at bounding box center [830, 501] width 382 height 20
click at [742, 311] on div at bounding box center [829, 300] width 382 height 25
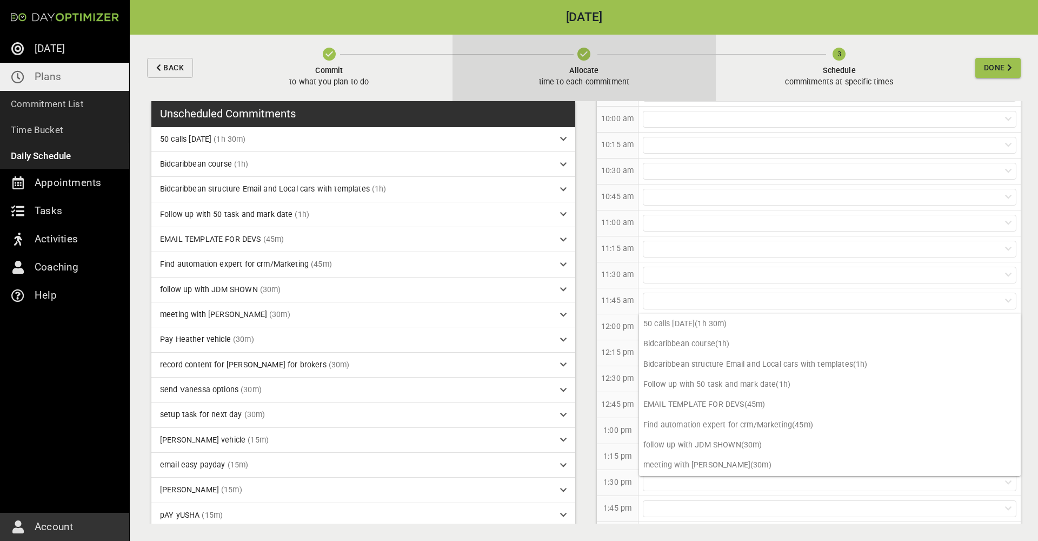
click at [590, 52] on icon "button" at bounding box center [583, 54] width 13 height 13
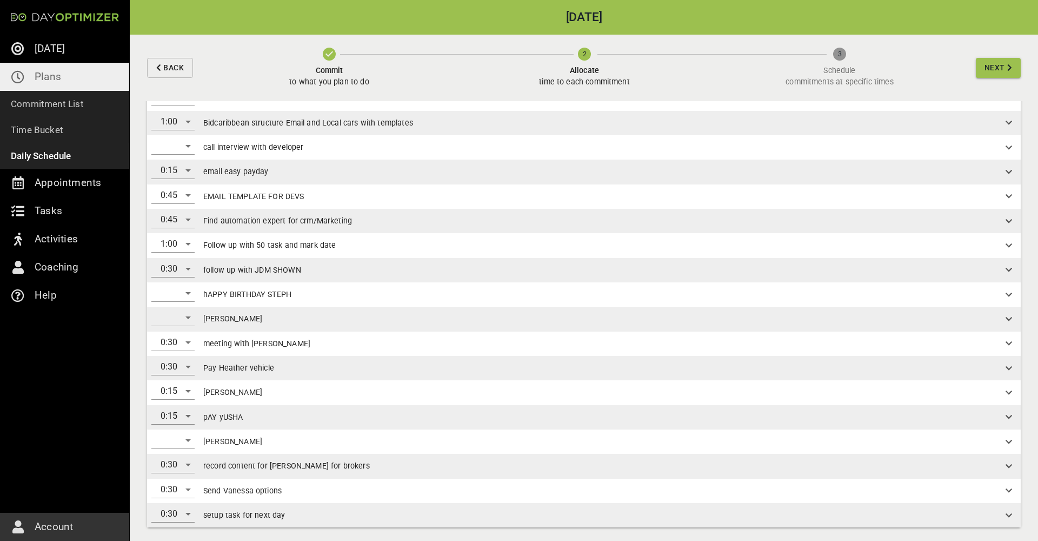
click at [186, 316] on div "​" at bounding box center [172, 317] width 43 height 17
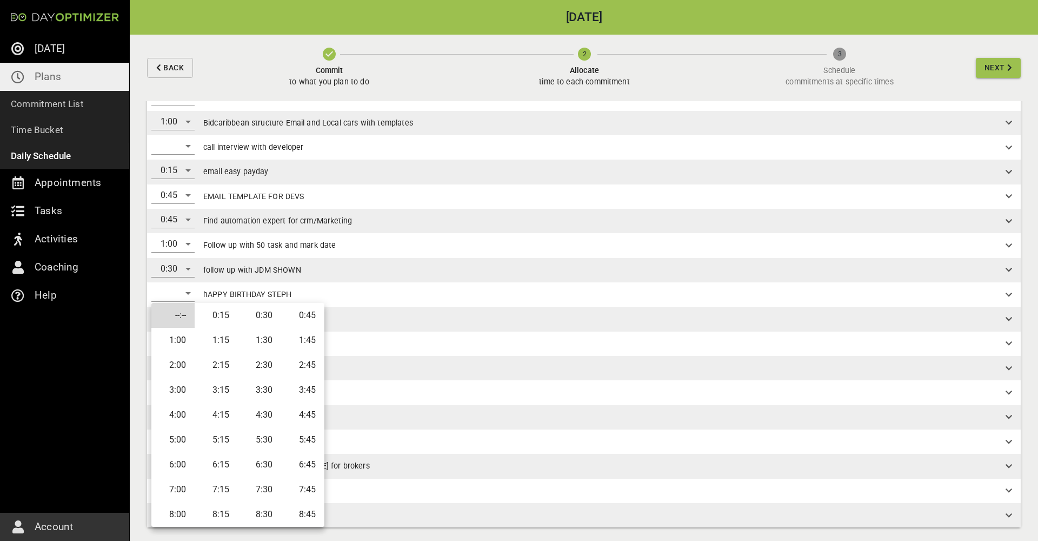
click at [271, 319] on li "0:30" at bounding box center [259, 315] width 43 height 25
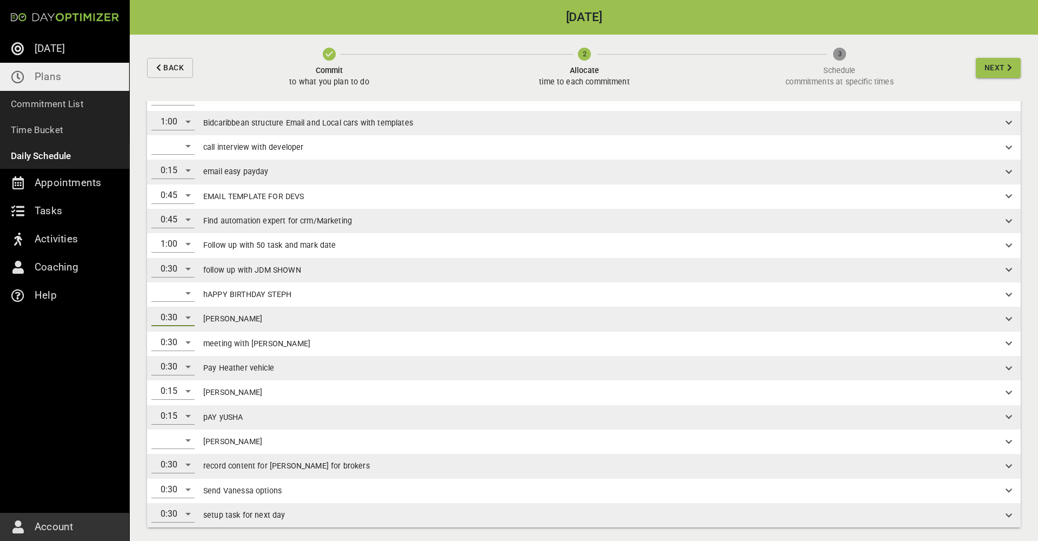
click at [186, 438] on div "​" at bounding box center [172, 439] width 43 height 17
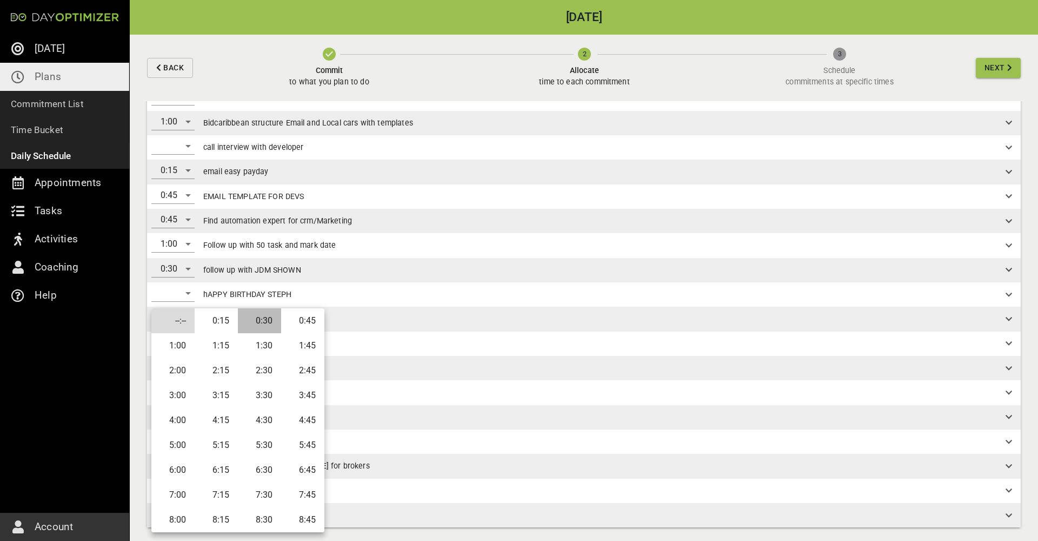
click at [257, 325] on li "0:30" at bounding box center [259, 320] width 43 height 25
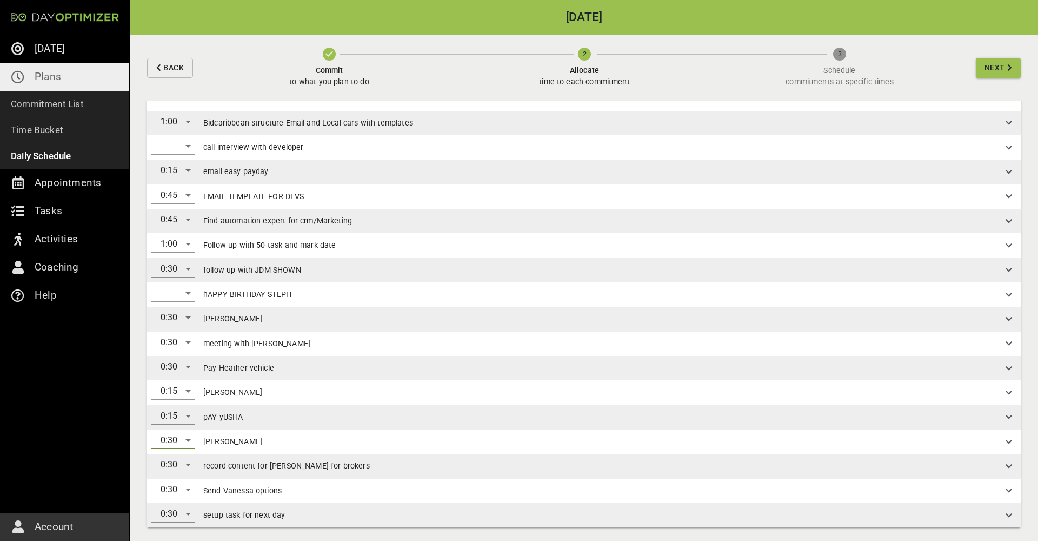
click at [995, 73] on span "Next" at bounding box center [994, 68] width 21 height 14
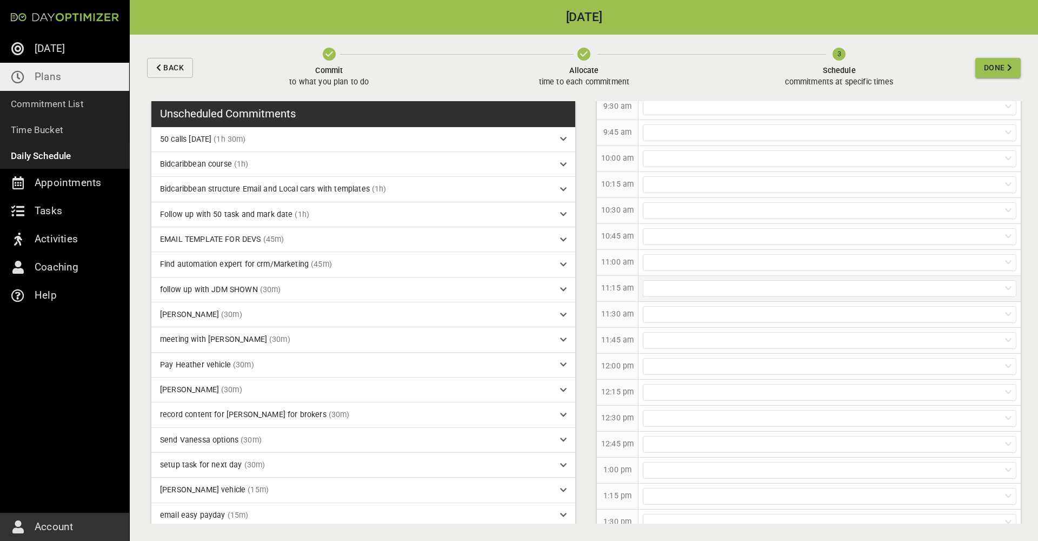
scroll to position [349, 0]
click at [665, 388] on div at bounding box center [830, 387] width 374 height 17
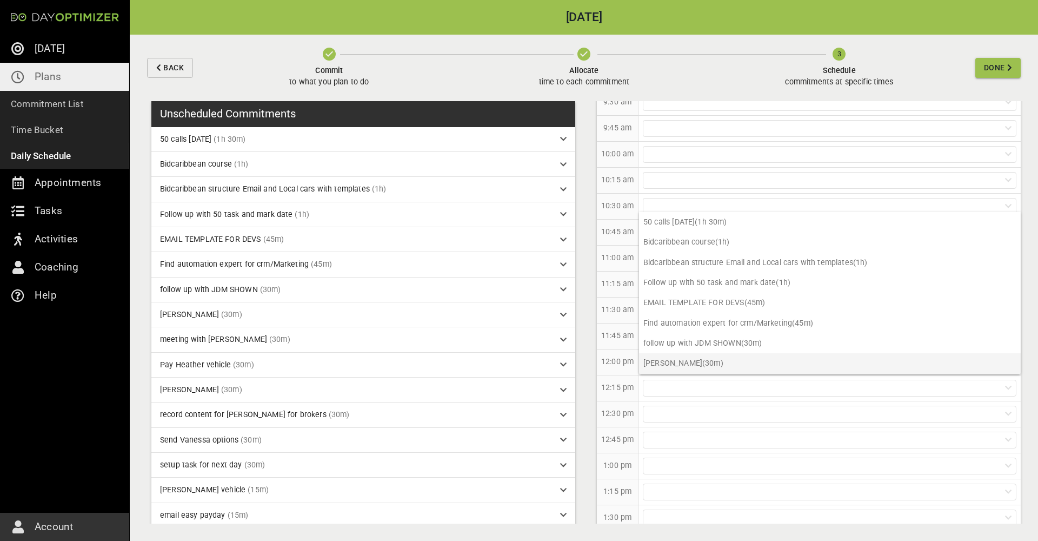
click at [677, 363] on p "[PERSON_NAME] (30m)" at bounding box center [830, 363] width 382 height 20
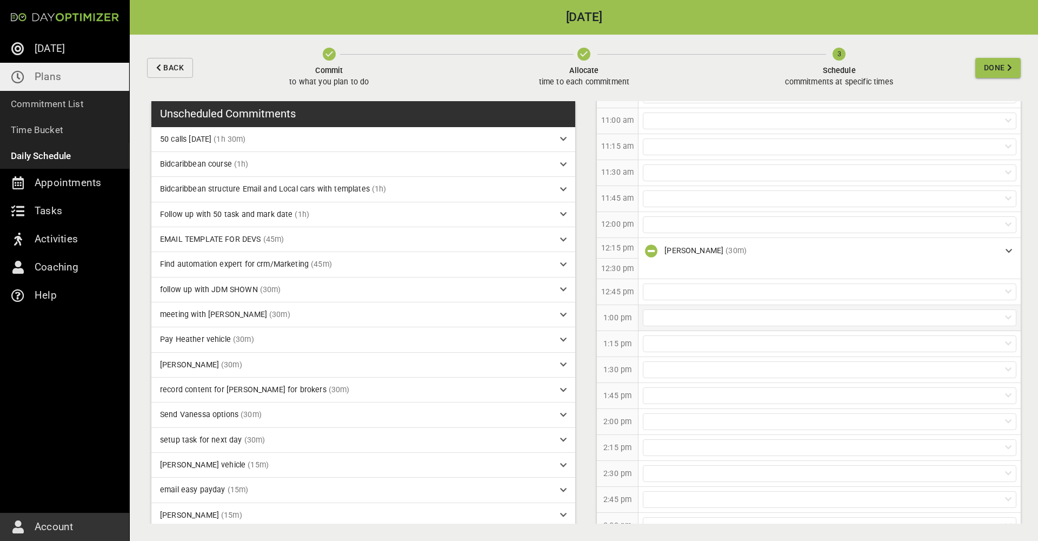
scroll to position [487, 0]
click at [670, 345] on div at bounding box center [830, 343] width 374 height 17
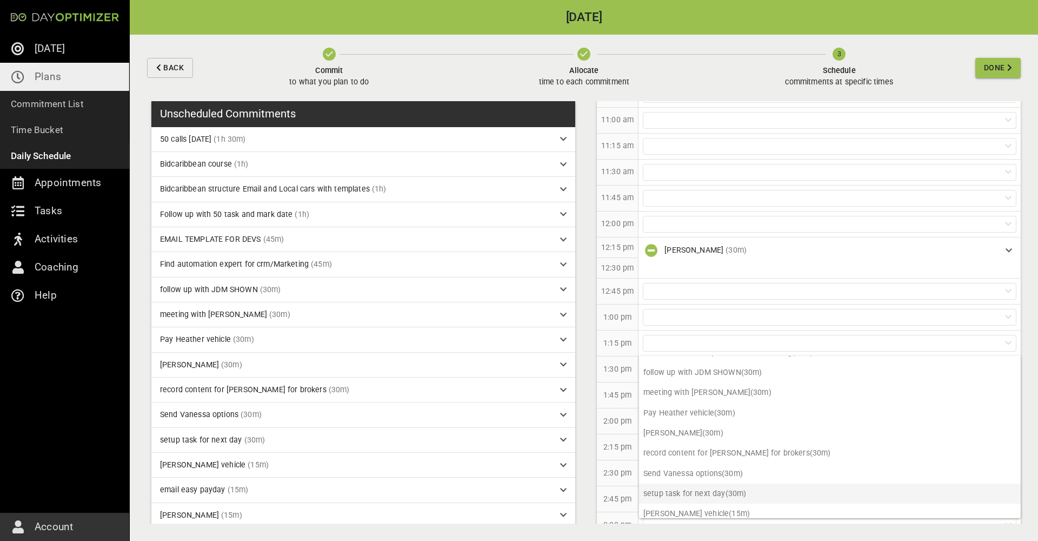
scroll to position [116, 0]
click at [685, 431] on p "[PERSON_NAME] (30m)" at bounding box center [830, 431] width 382 height 20
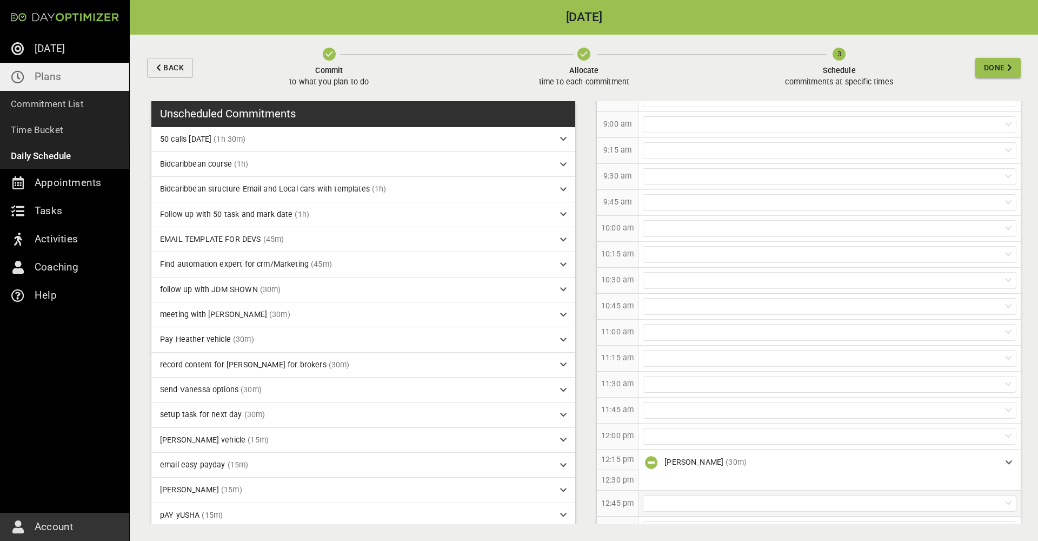
scroll to position [294, 0]
click at [654, 392] on div at bounding box center [830, 391] width 374 height 17
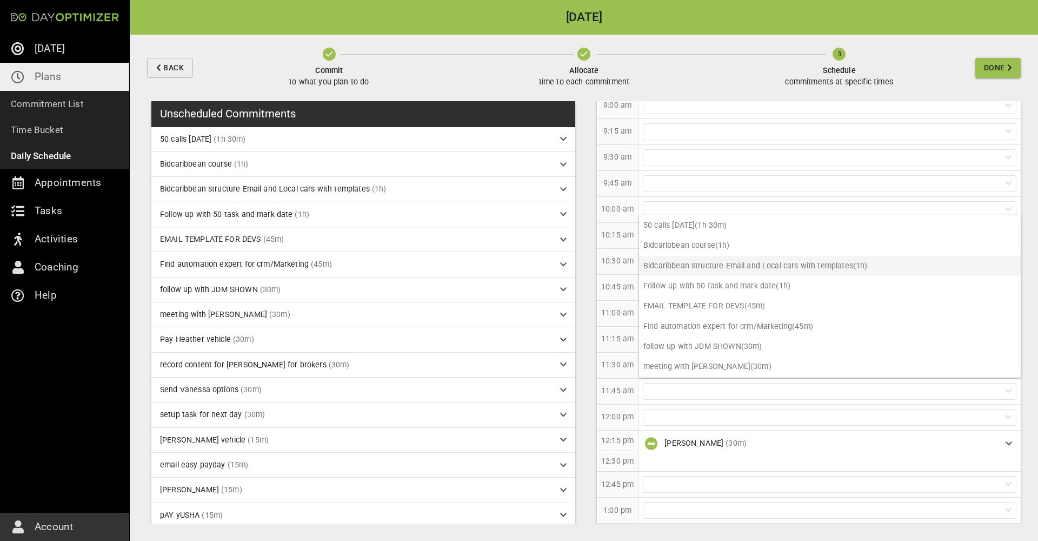
click at [710, 271] on p "Bidcaribbean structure Email and Local cars with templates (1h)" at bounding box center [830, 266] width 382 height 20
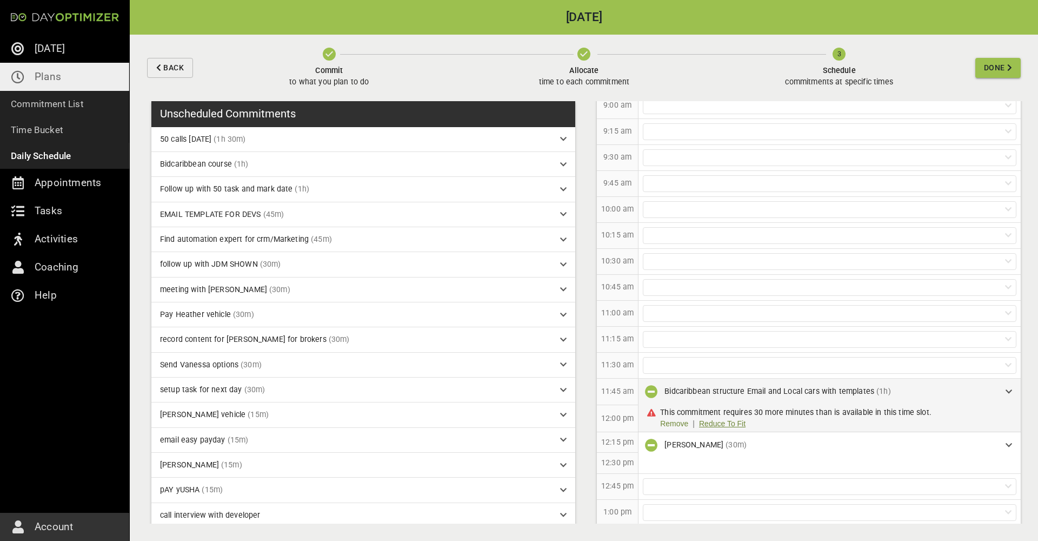
click at [723, 424] on link "Reduce To Fit" at bounding box center [722, 423] width 46 height 11
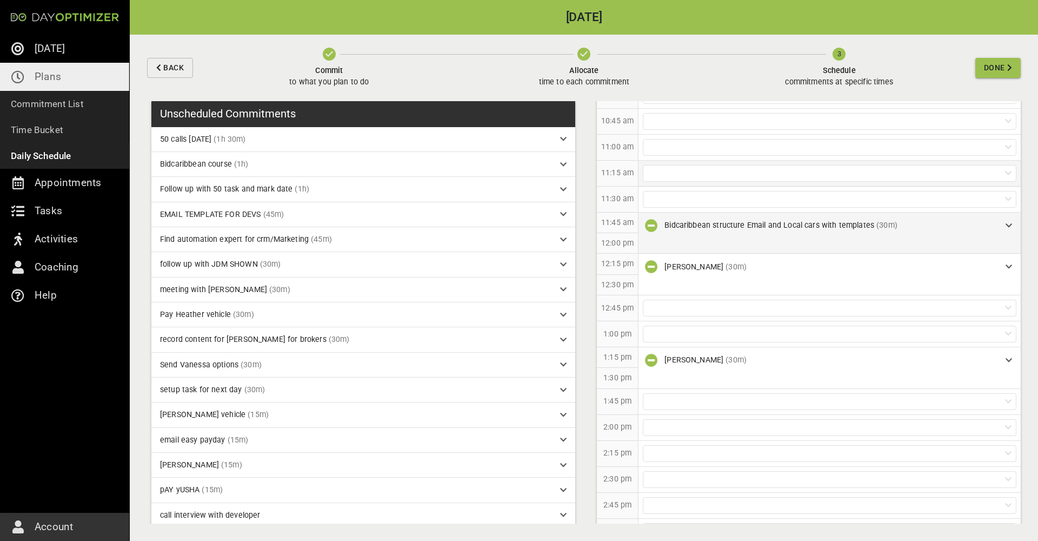
scroll to position [464, 0]
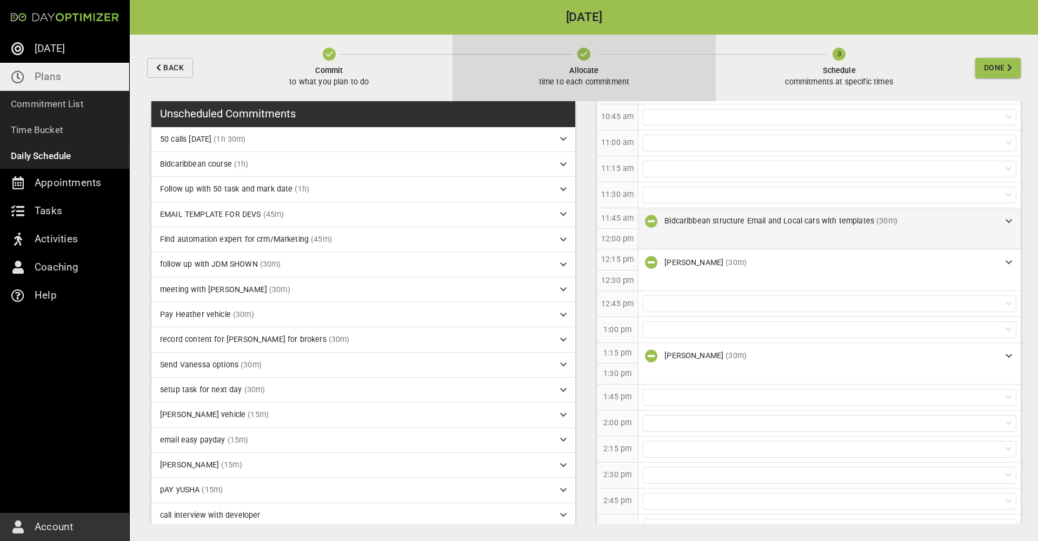
drag, startPoint x: 350, startPoint y: 358, endPoint x: 680, endPoint y: 70, distance: 437.5
click at [680, 70] on button "Allocate time to each commitment" at bounding box center [584, 68] width 264 height 66
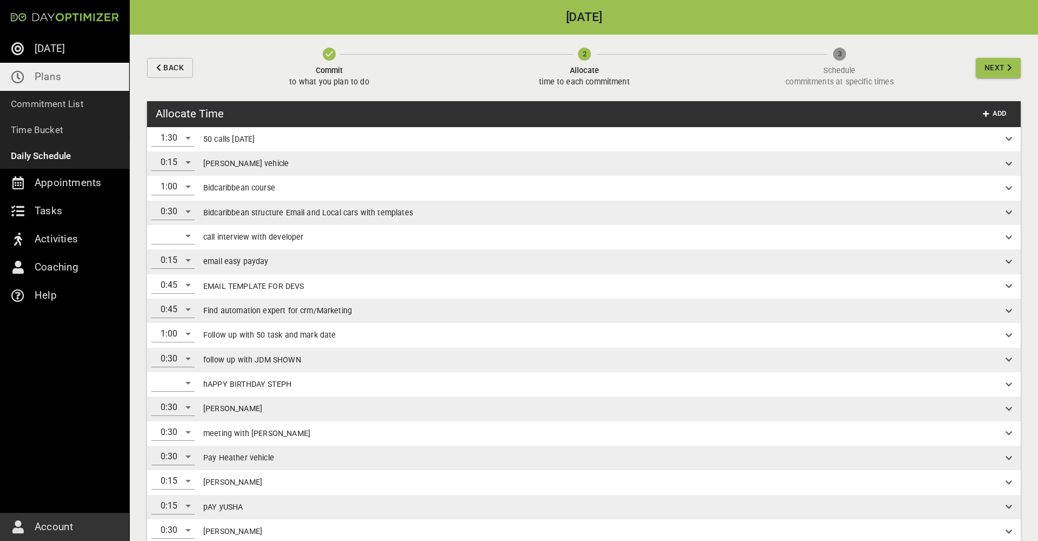
click at [835, 57] on div "3 Schedule commitments at specific times" at bounding box center [837, 68] width 251 height 41
click at [847, 58] on div "3 Schedule commitments at specific times" at bounding box center [837, 68] width 251 height 41
click at [1008, 64] on icon "button" at bounding box center [1009, 68] width 5 height 8
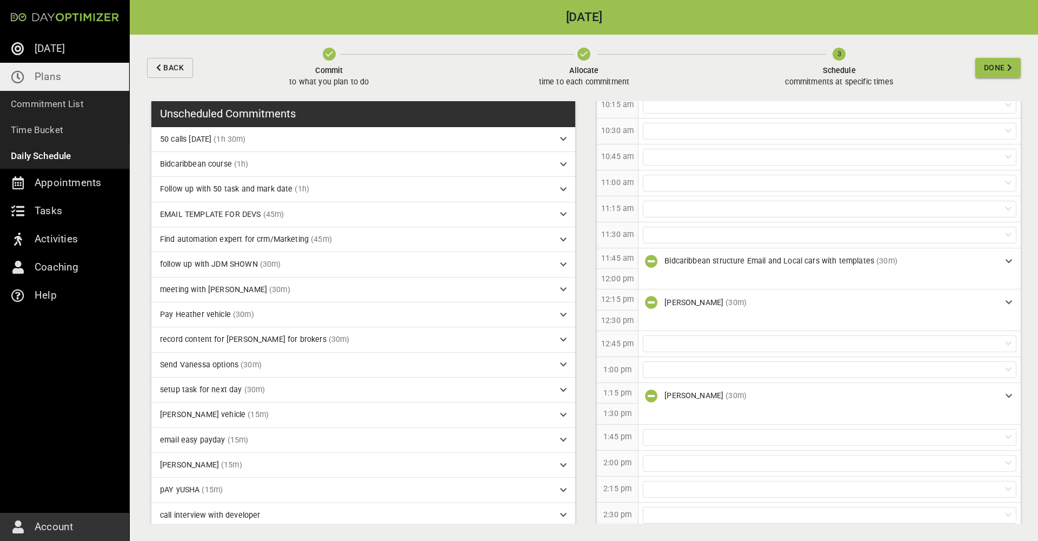
scroll to position [425, 0]
click at [705, 337] on div at bounding box center [830, 342] width 374 height 17
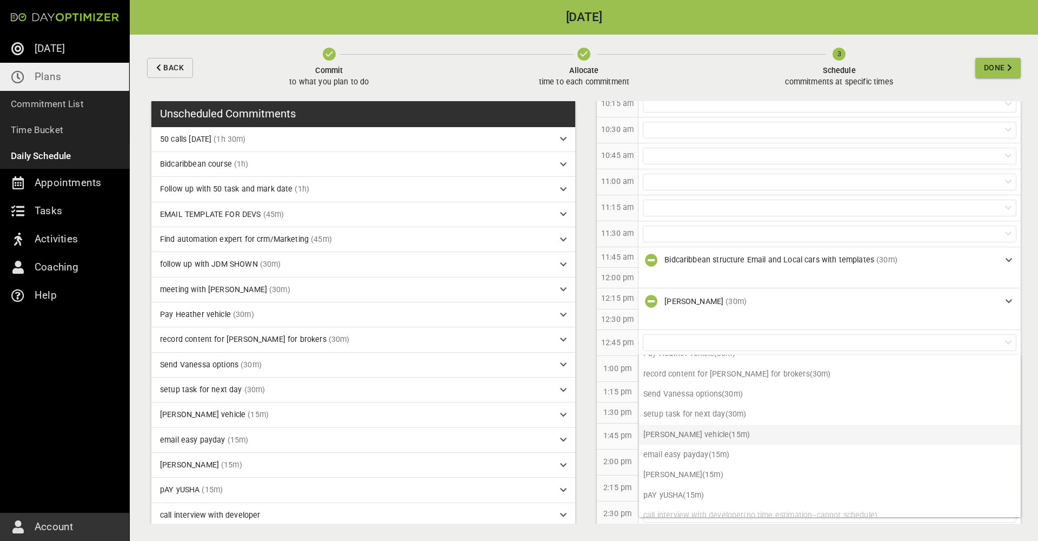
scroll to position [152, 0]
click at [717, 451] on p "email easy payday (15m)" at bounding box center [830, 455] width 382 height 20
